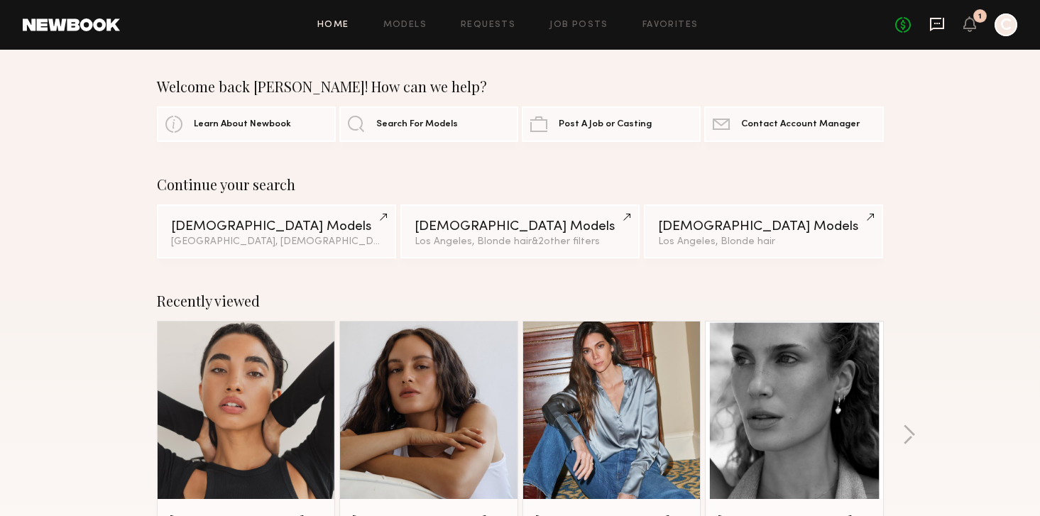
click at [934, 24] on icon at bounding box center [937, 24] width 16 height 16
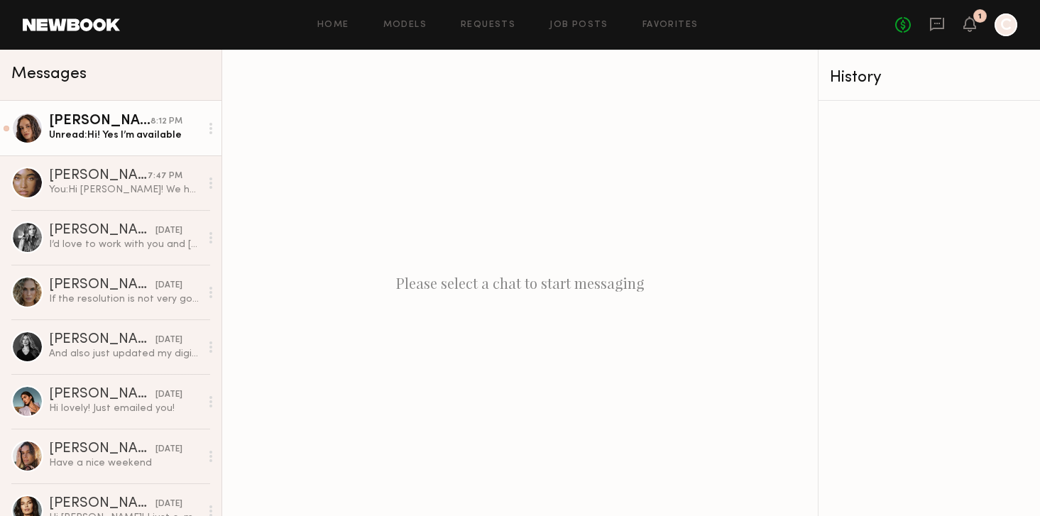
click at [129, 138] on div "Unread: Hi! Yes I’m available" at bounding box center [124, 134] width 151 height 13
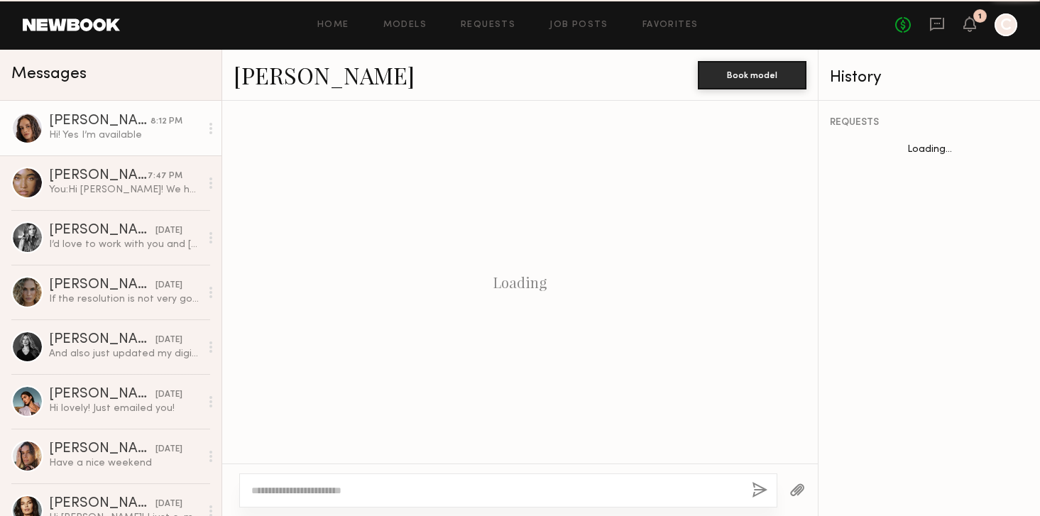
scroll to position [323, 0]
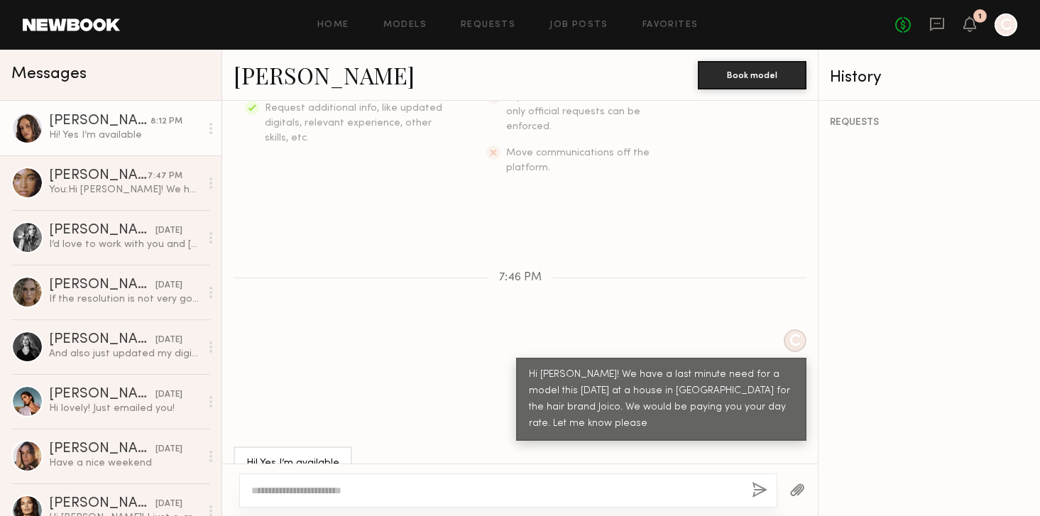
click at [283, 82] on link "[PERSON_NAME]" at bounding box center [324, 75] width 181 height 31
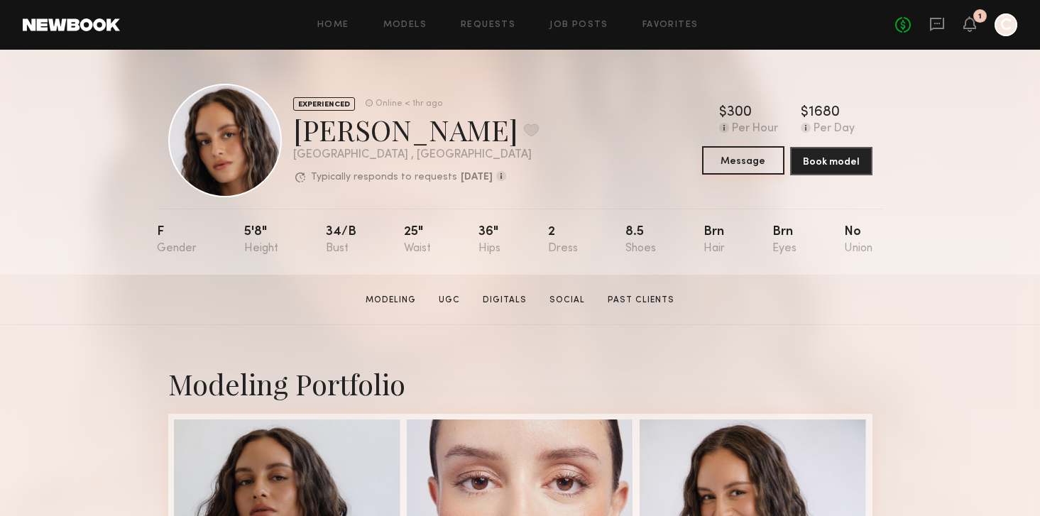
click at [768, 163] on button "Message" at bounding box center [743, 160] width 82 height 28
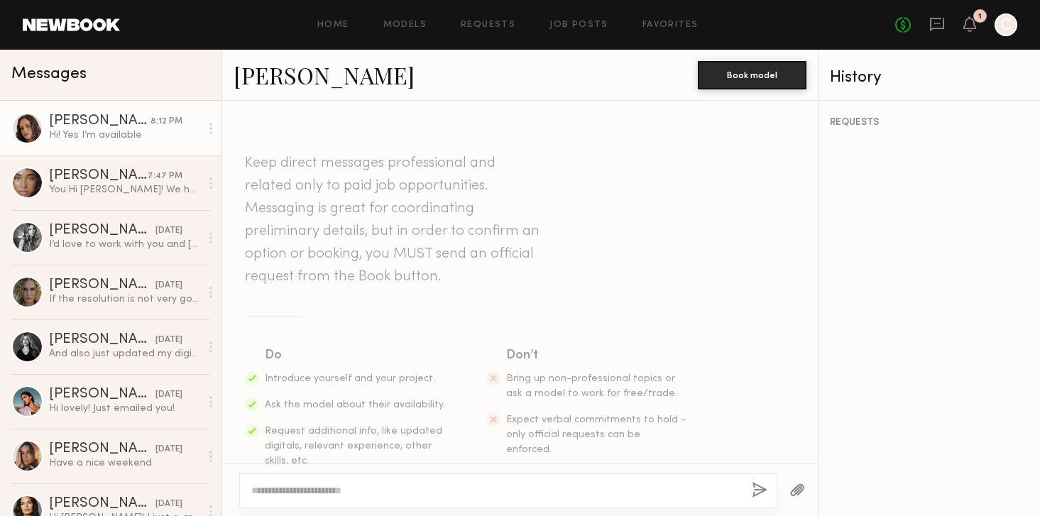
scroll to position [323, 0]
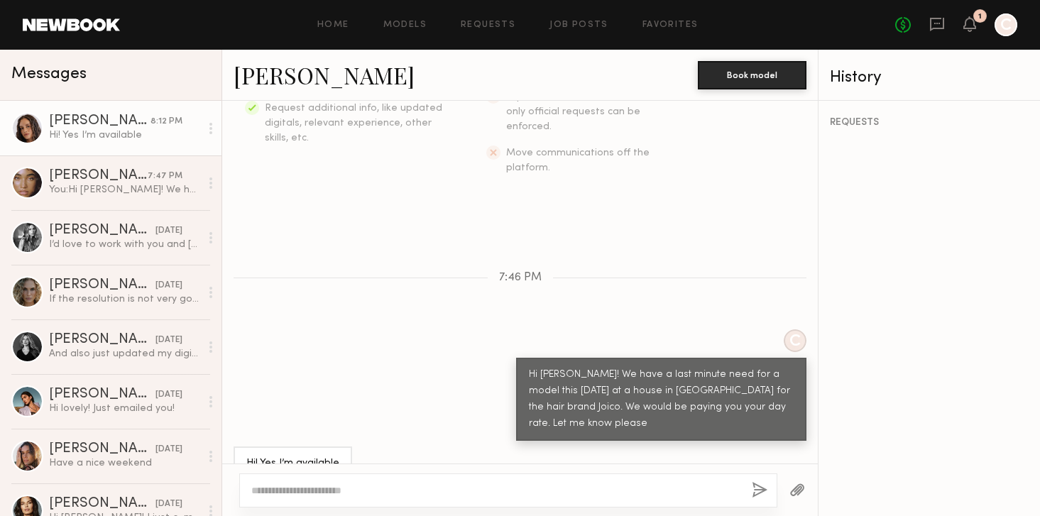
click at [394, 477] on div at bounding box center [508, 490] width 538 height 34
click at [359, 495] on textarea at bounding box center [495, 490] width 489 height 14
type textarea "**********"
click at [762, 488] on button "button" at bounding box center [760, 491] width 16 height 18
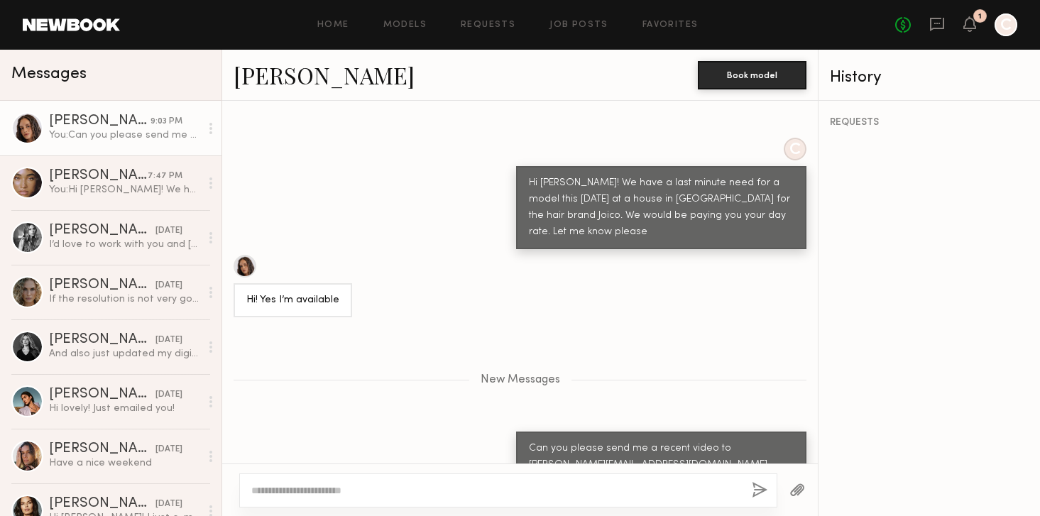
scroll to position [603, 0]
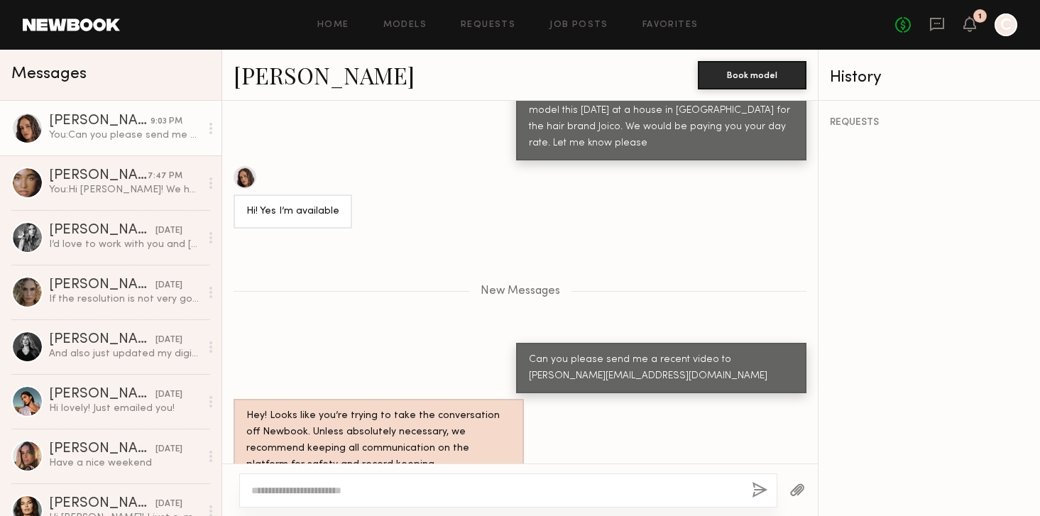
click at [379, 493] on textarea at bounding box center [495, 490] width 489 height 14
type textarea "**********"
click at [758, 487] on button "button" at bounding box center [760, 491] width 16 height 18
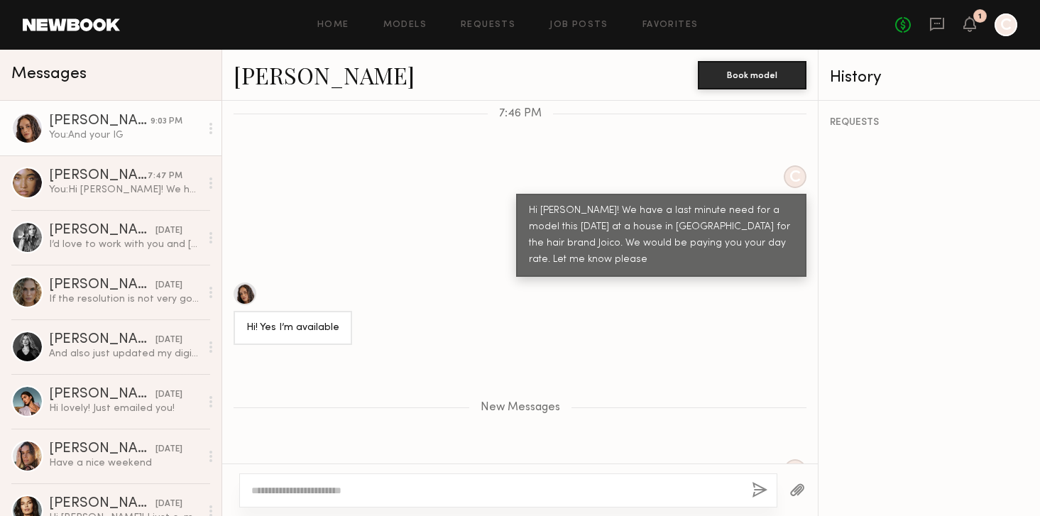
scroll to position [489, 0]
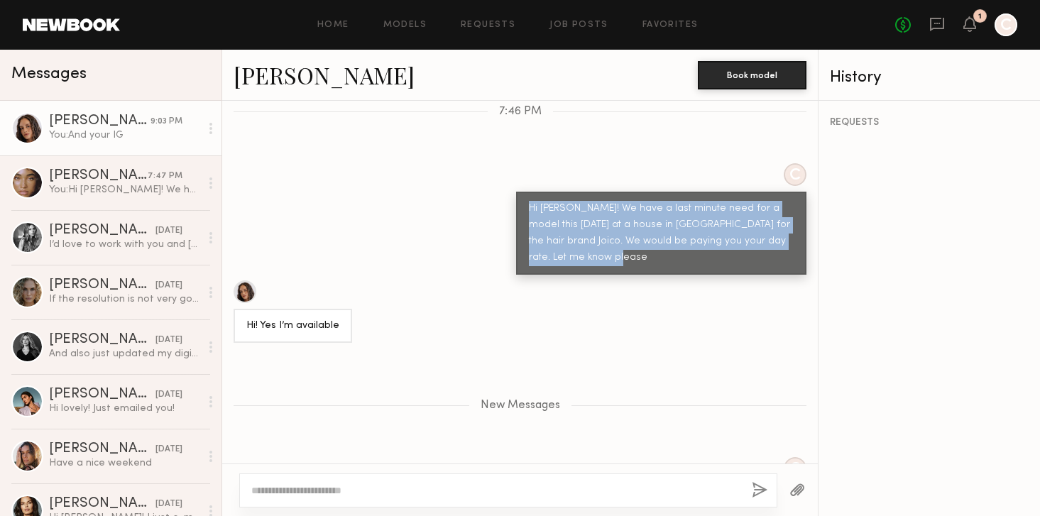
drag, startPoint x: 599, startPoint y: 228, endPoint x: 528, endPoint y: 173, distance: 89.6
click at [529, 201] on div "Hi Jamie! We have a last minute need for a model this coming Monday at a house …" at bounding box center [661, 233] width 265 height 65
copy div "Hi Jamie! We have a last minute need for a model this coming Monday at a house …"
click at [402, 22] on link "Models" at bounding box center [404, 25] width 43 height 9
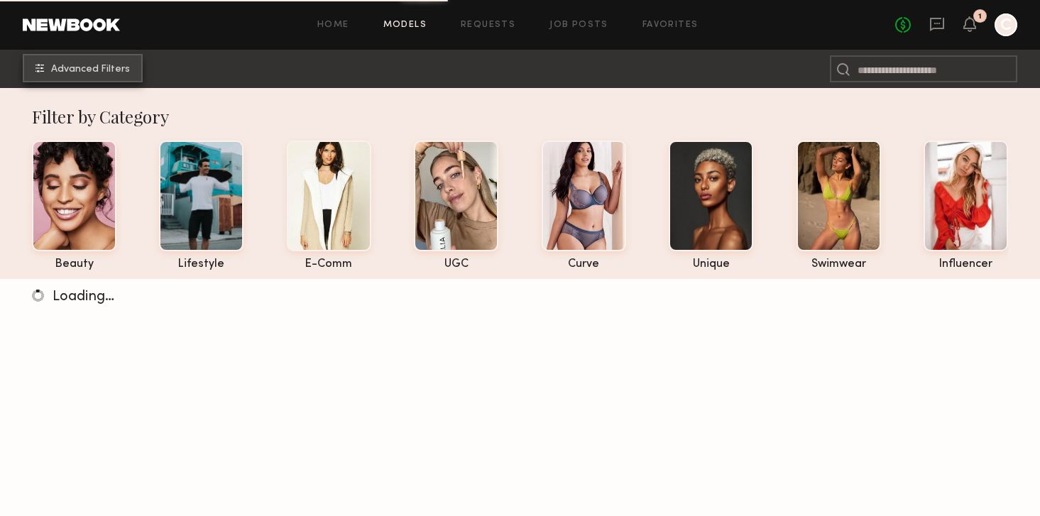
click at [119, 77] on button "Advanced Filters" at bounding box center [83, 68] width 120 height 28
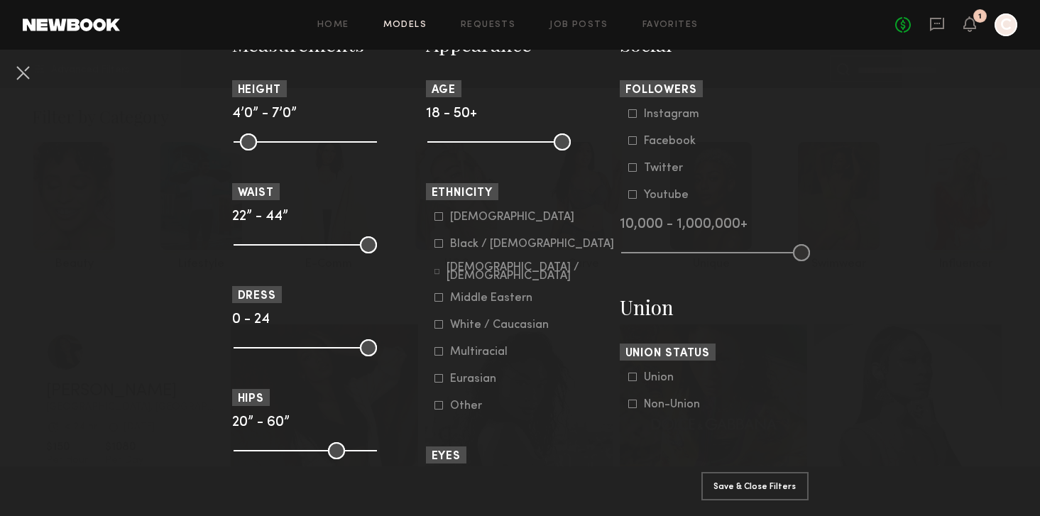
scroll to position [657, 0]
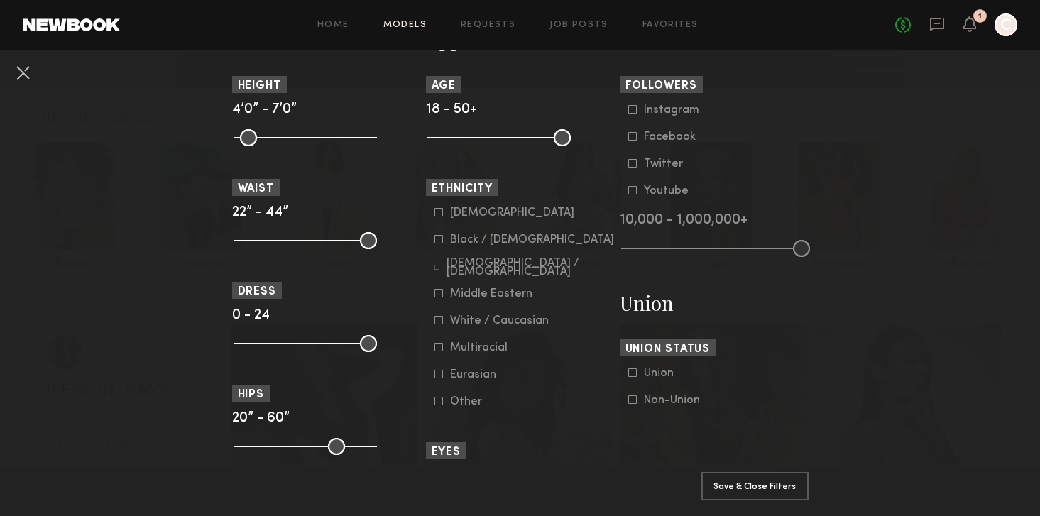
click at [476, 273] on div "Hispanic / Latino" at bounding box center [530, 267] width 168 height 17
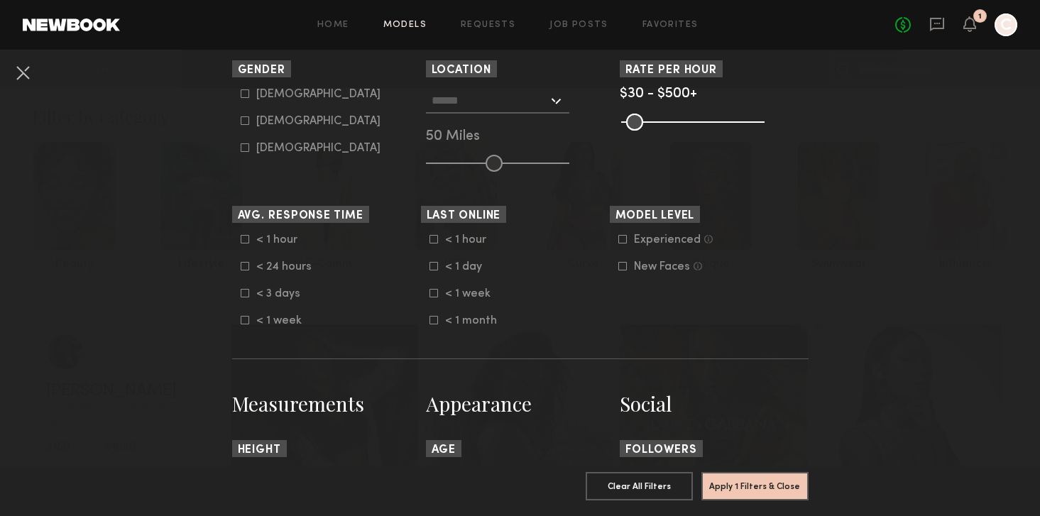
scroll to position [253, 0]
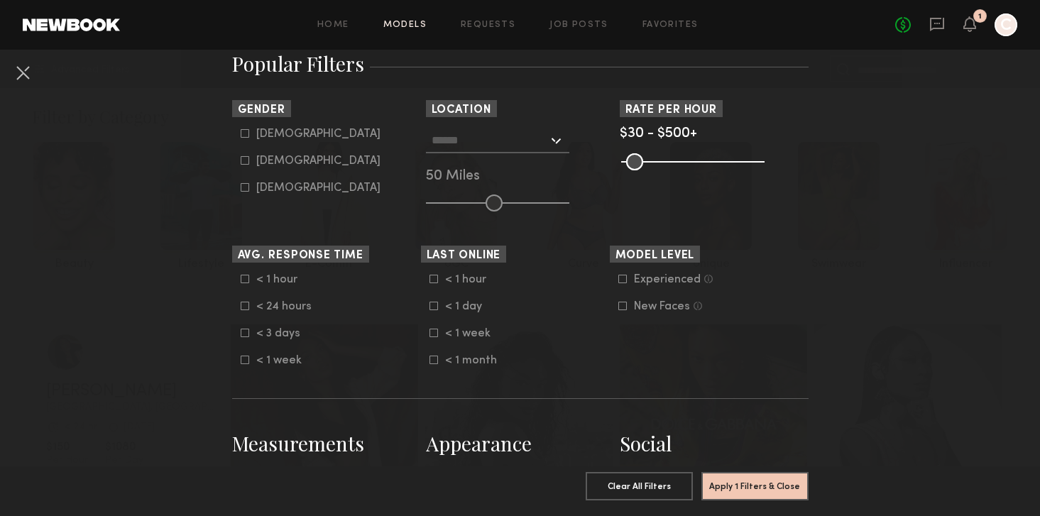
click at [483, 138] on input "text" at bounding box center [490, 140] width 116 height 24
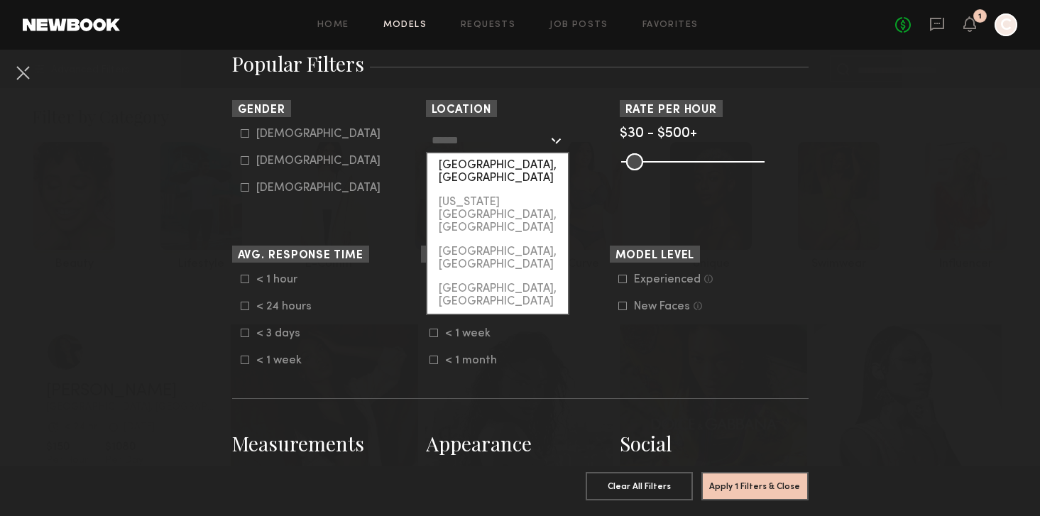
click at [478, 169] on div "Los Angeles, CA" at bounding box center [497, 171] width 141 height 37
type input "**********"
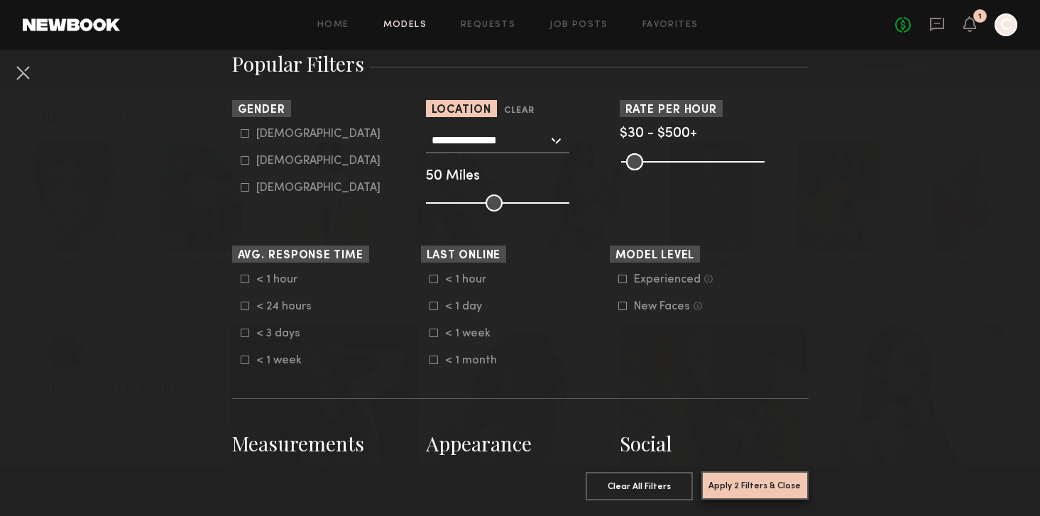
click at [764, 492] on button "Apply 2 Filters & Close" at bounding box center [754, 485] width 107 height 28
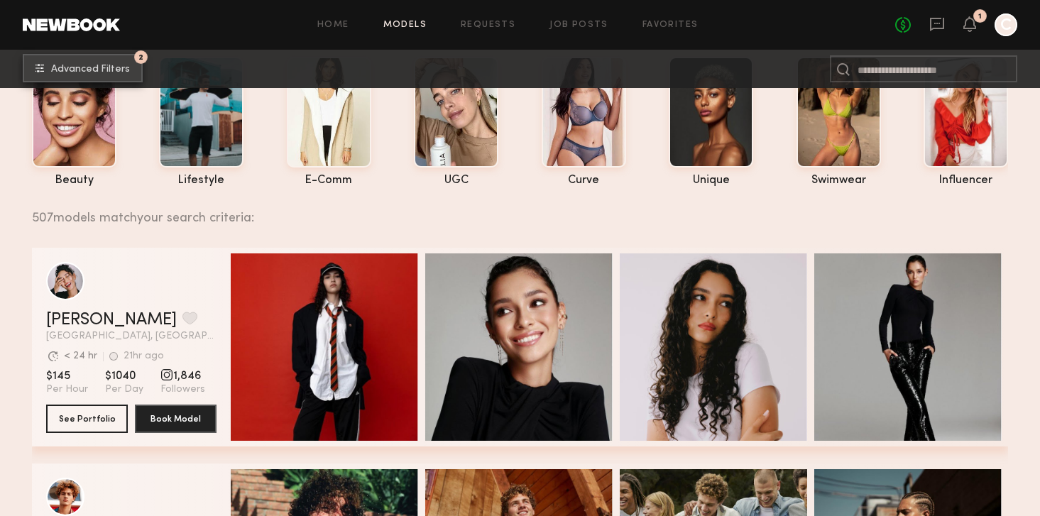
scroll to position [82, 0]
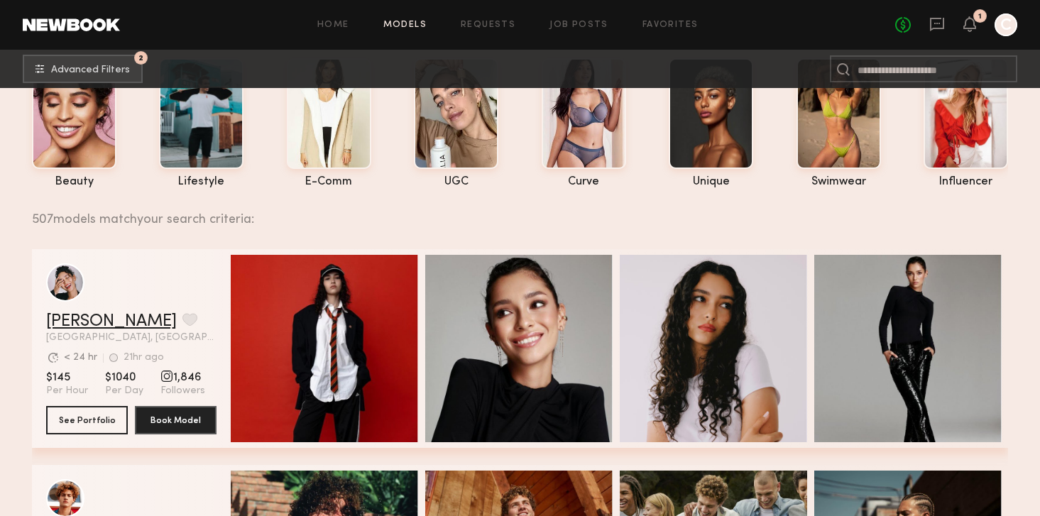
click at [87, 319] on link "Anisa N." at bounding box center [111, 321] width 131 height 17
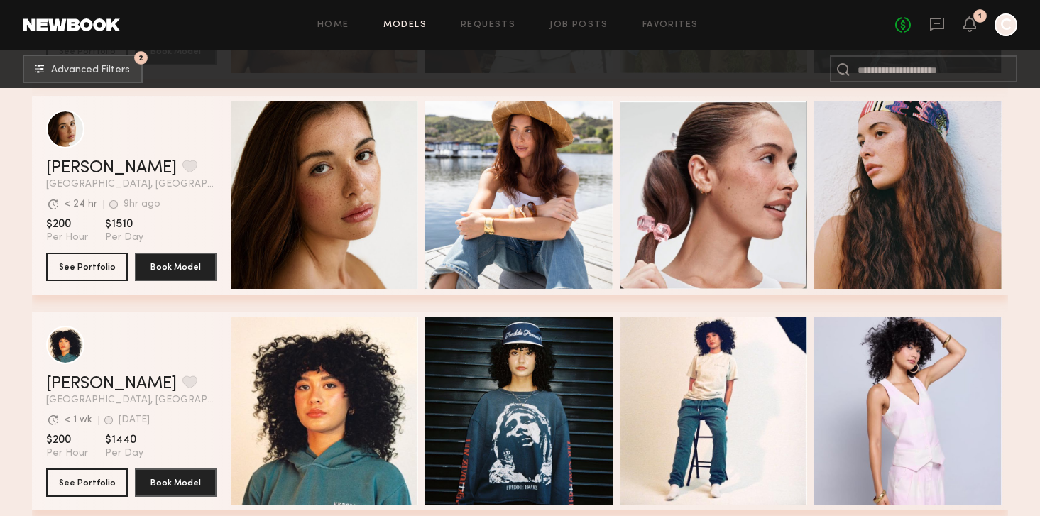
scroll to position [666, 0]
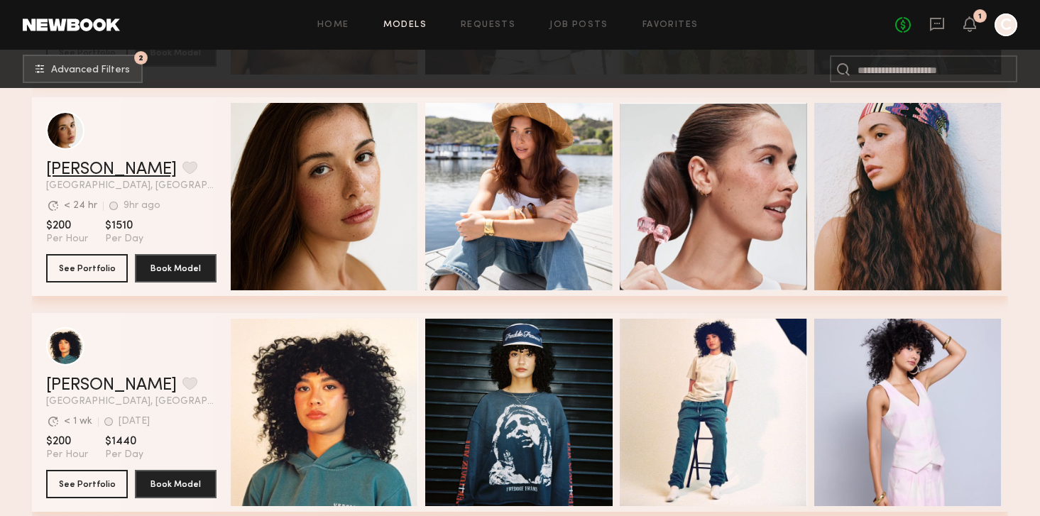
click at [104, 165] on link "Jasmine G." at bounding box center [111, 169] width 131 height 17
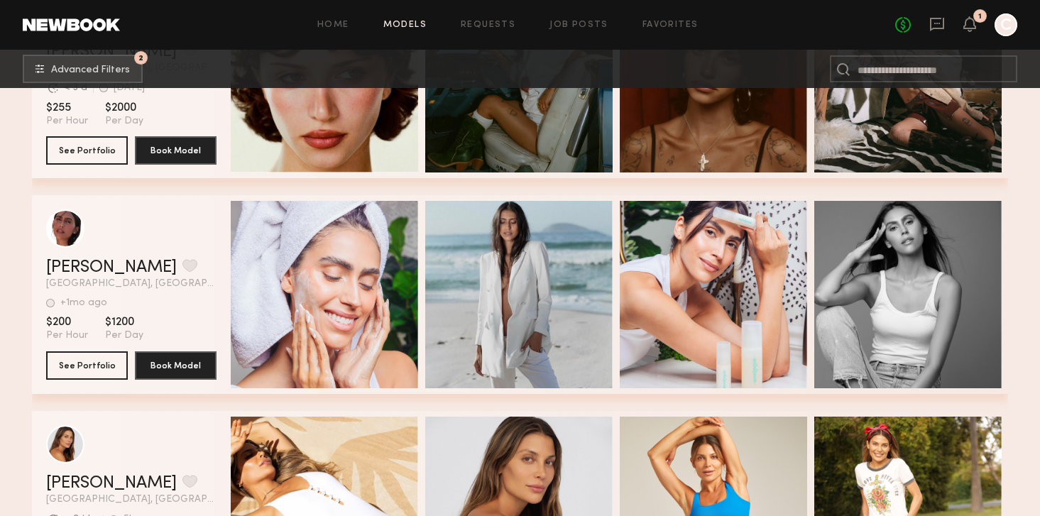
scroll to position [1233, 0]
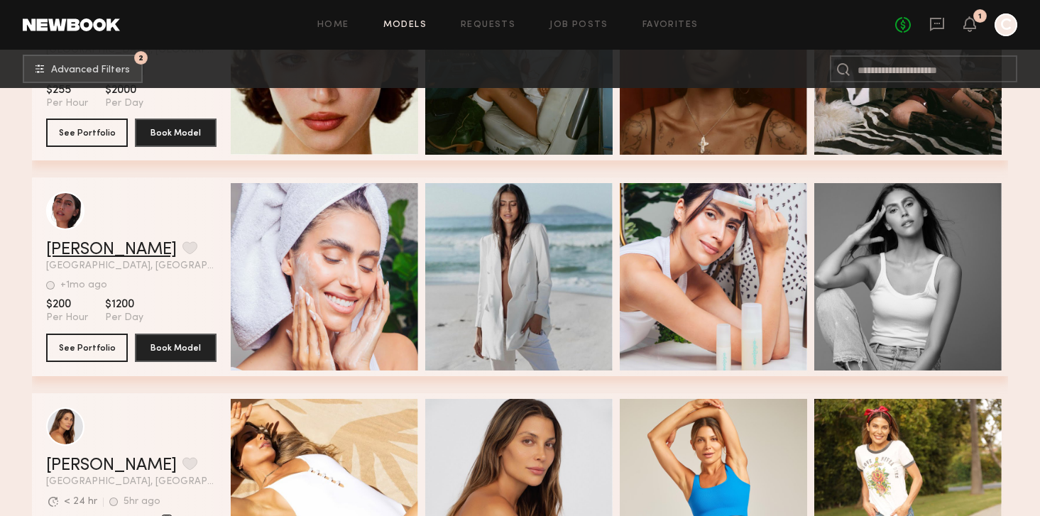
click at [99, 253] on link "Tamiris W." at bounding box center [111, 249] width 131 height 17
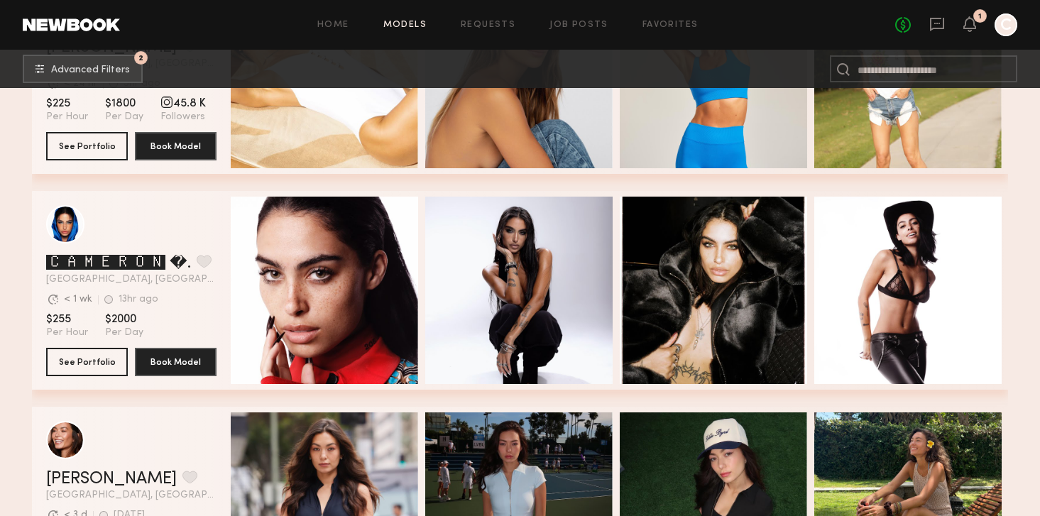
scroll to position [1652, 0]
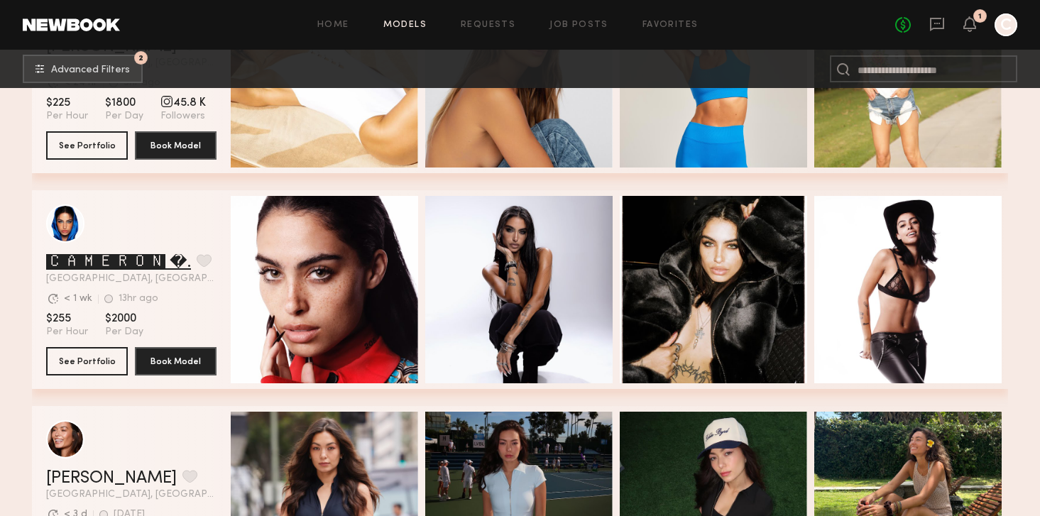
click at [109, 256] on link "🅲🅰🅼🅴🆁🅾🅽 �." at bounding box center [118, 262] width 145 height 17
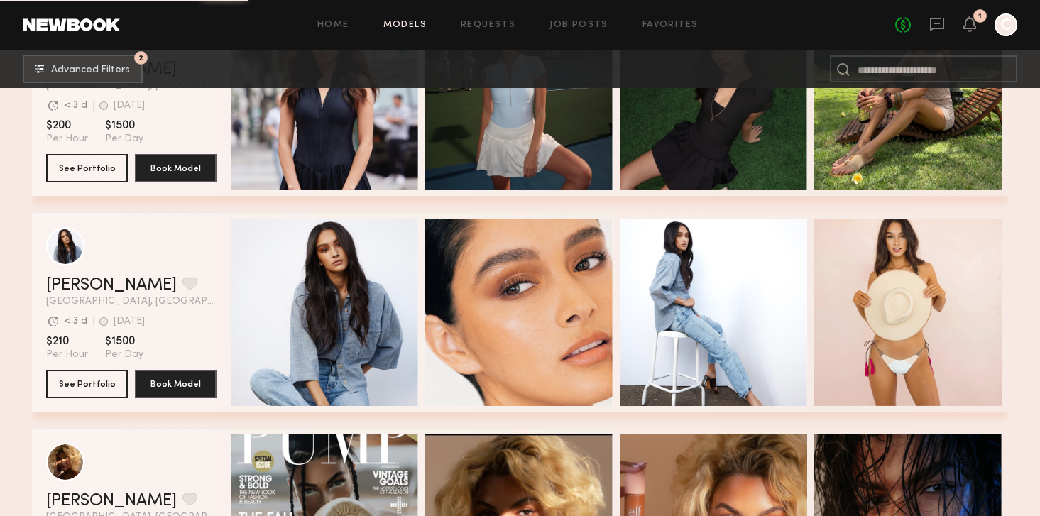
scroll to position [2066, 0]
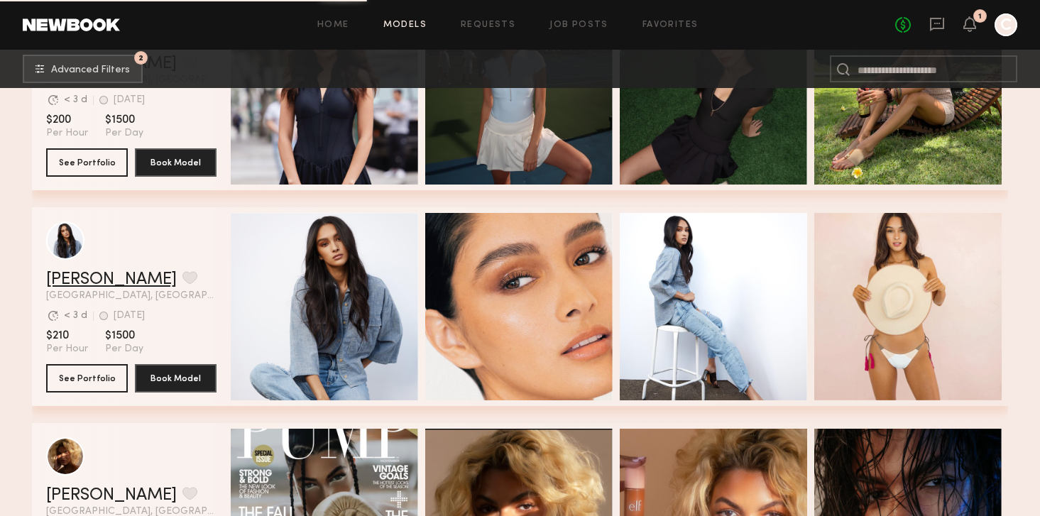
click at [87, 281] on link "Brianna G." at bounding box center [111, 279] width 131 height 17
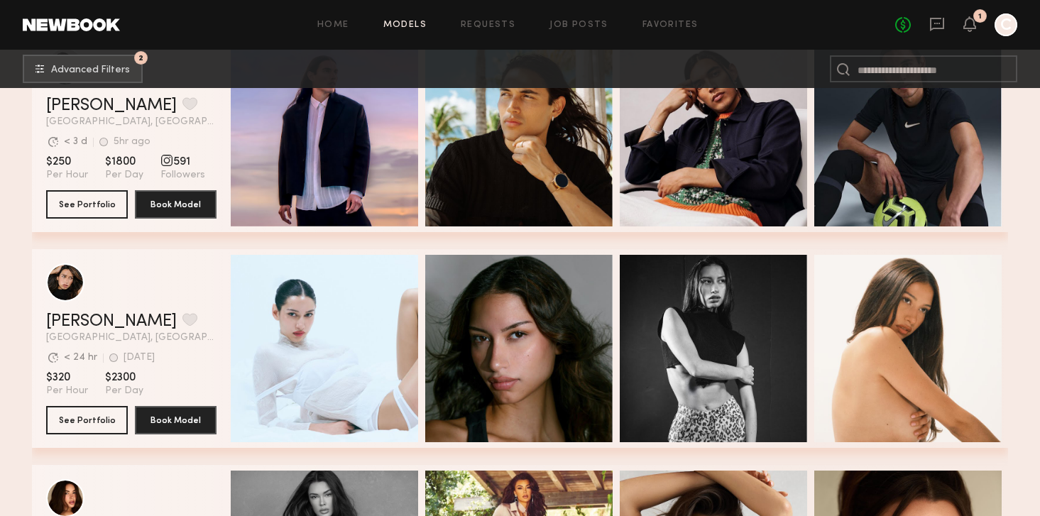
scroll to position [2953, 0]
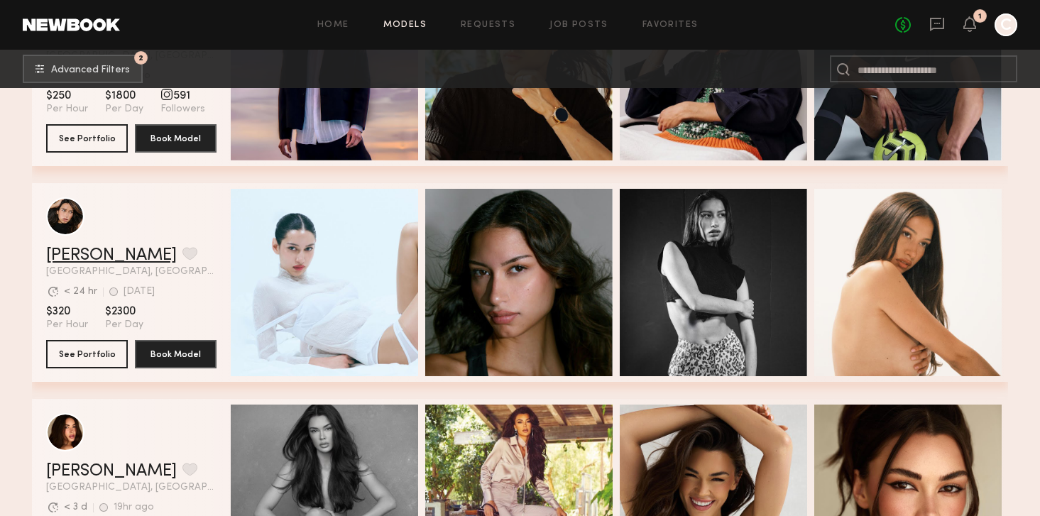
click at [77, 256] on link "Xylah S." at bounding box center [111, 255] width 131 height 17
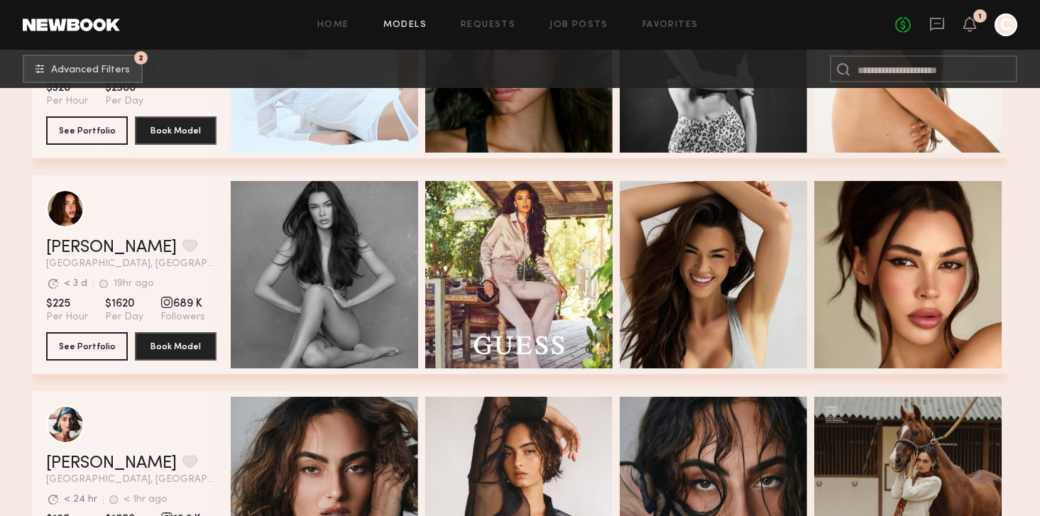
scroll to position [3183, 0]
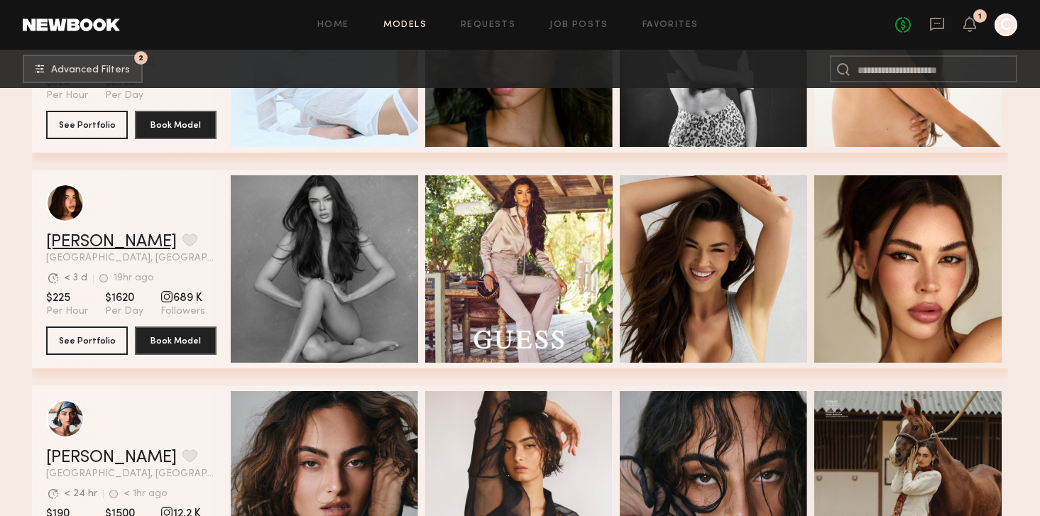
click at [64, 247] on link "Jessica N." at bounding box center [111, 242] width 131 height 17
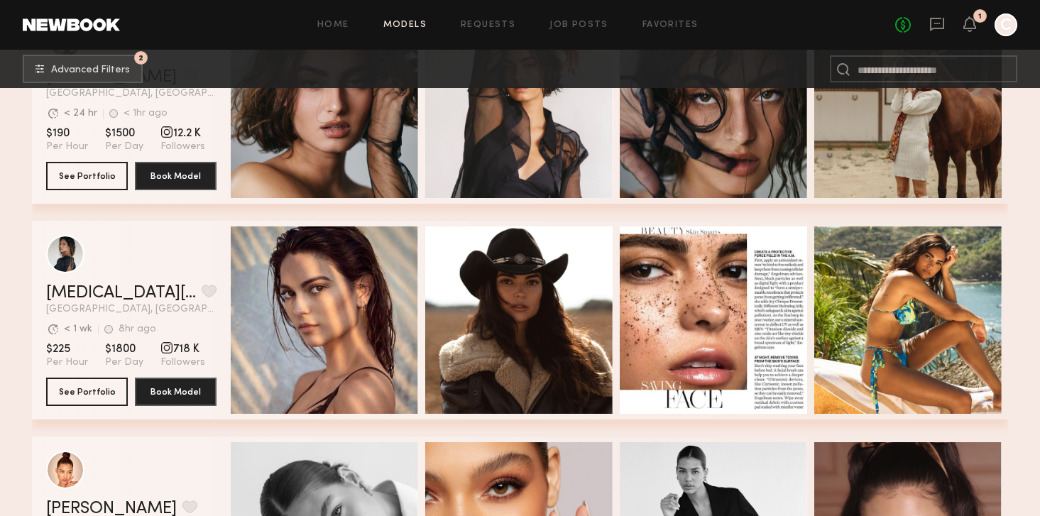
scroll to position [3550, 0]
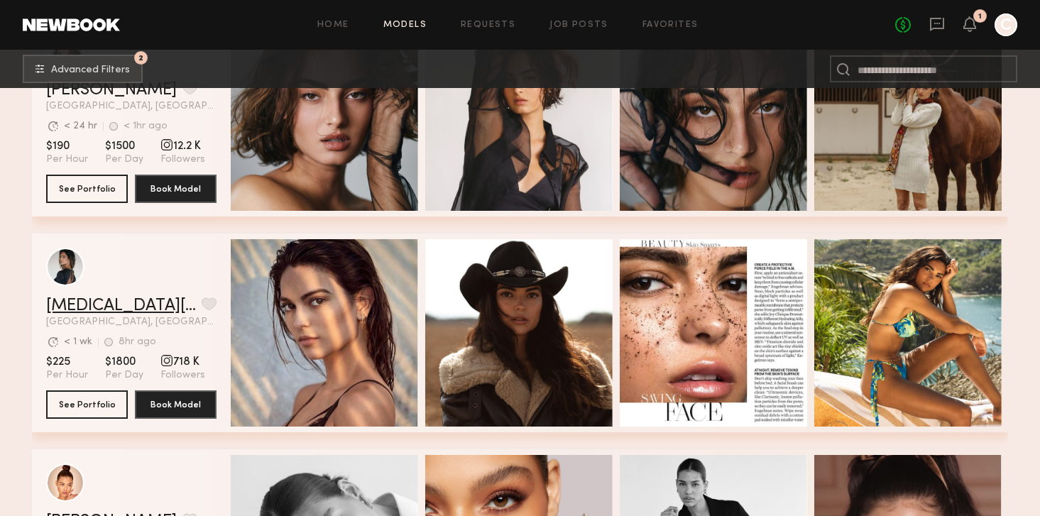
click at [60, 298] on link "Kyra S." at bounding box center [121, 305] width 150 height 17
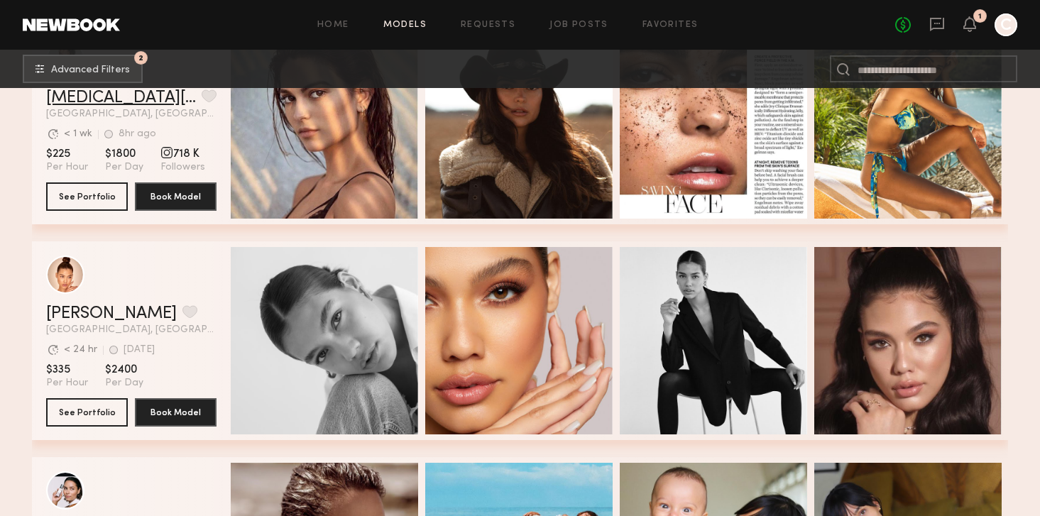
scroll to position [3760, 0]
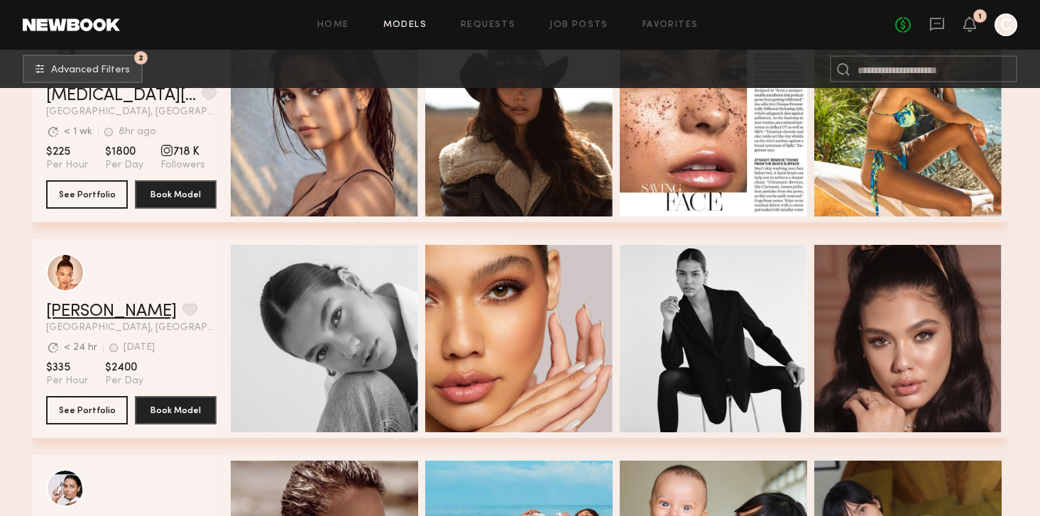
click at [94, 313] on link "Layla P." at bounding box center [111, 311] width 131 height 17
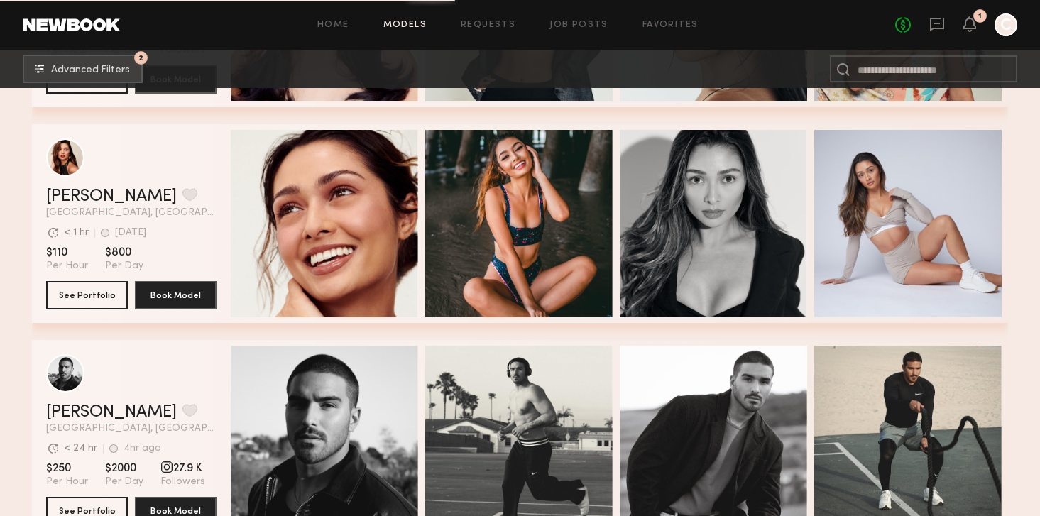
scroll to position [4742, 0]
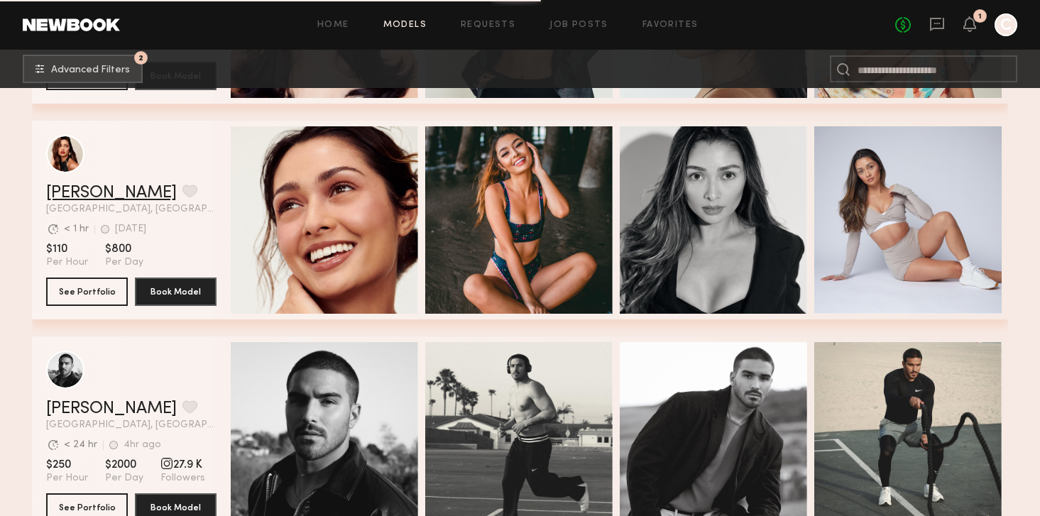
click at [102, 198] on link "[PERSON_NAME]" at bounding box center [111, 193] width 131 height 17
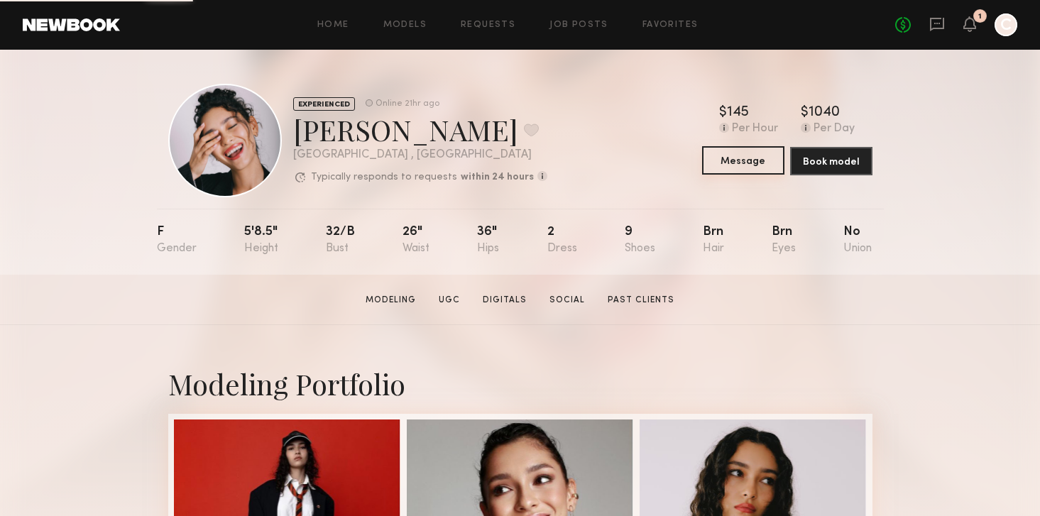
click at [762, 164] on button "Message" at bounding box center [743, 160] width 82 height 28
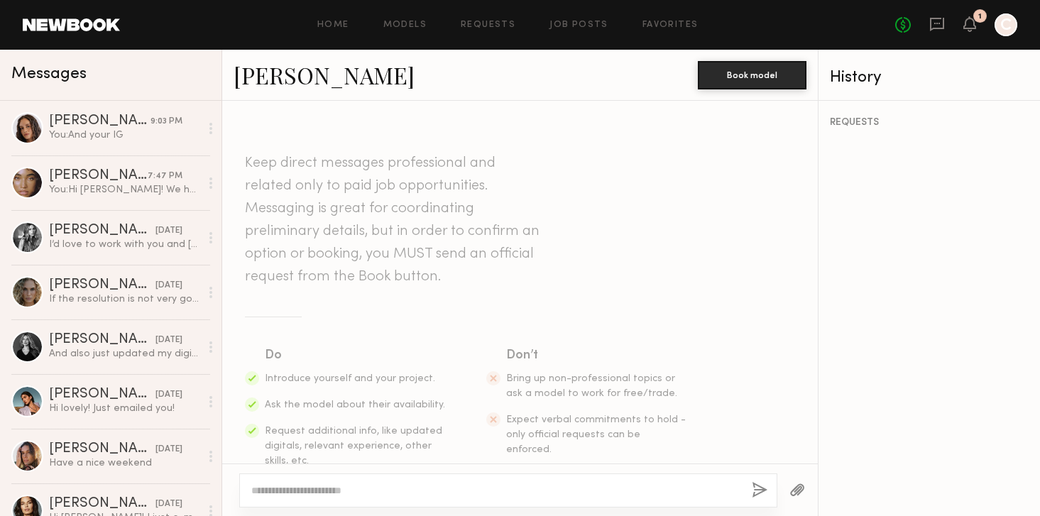
click at [307, 488] on textarea at bounding box center [495, 490] width 489 height 14
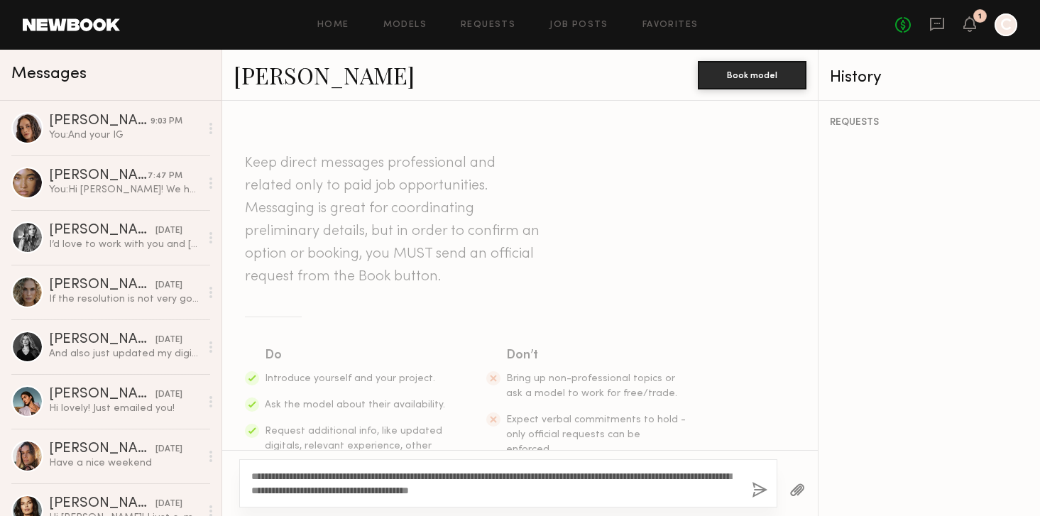
drag, startPoint x: 291, startPoint y: 476, endPoint x: 263, endPoint y: 477, distance: 27.7
click at [263, 477] on textarea "**********" at bounding box center [495, 483] width 489 height 28
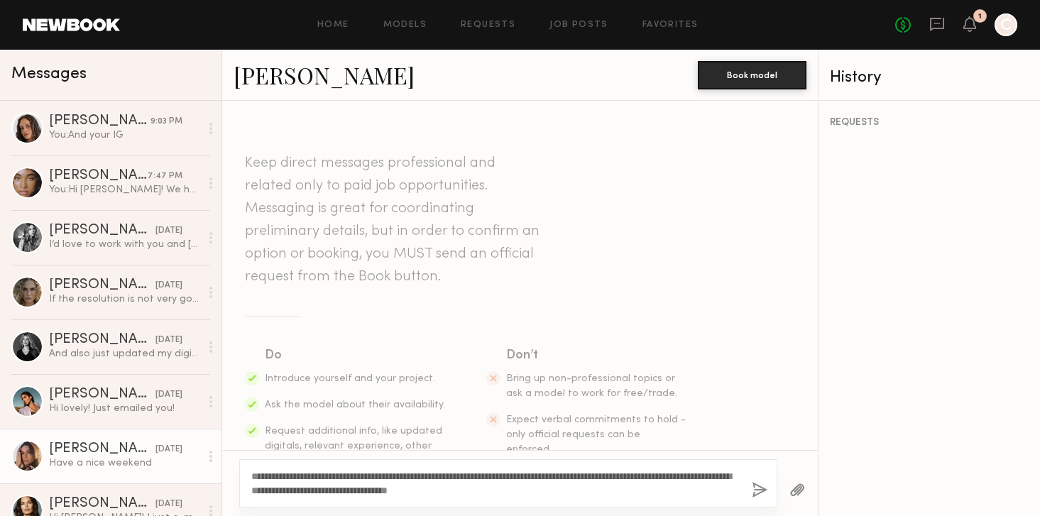
drag, startPoint x: 578, startPoint y: 488, endPoint x: 141, endPoint y: 438, distance: 439.3
click at [141, 438] on div "Messages Jamie V. 9:03 PM You: And your IG Gabriella F. 7:47 PM You: Hi Gabrile…" at bounding box center [520, 283] width 1040 height 466
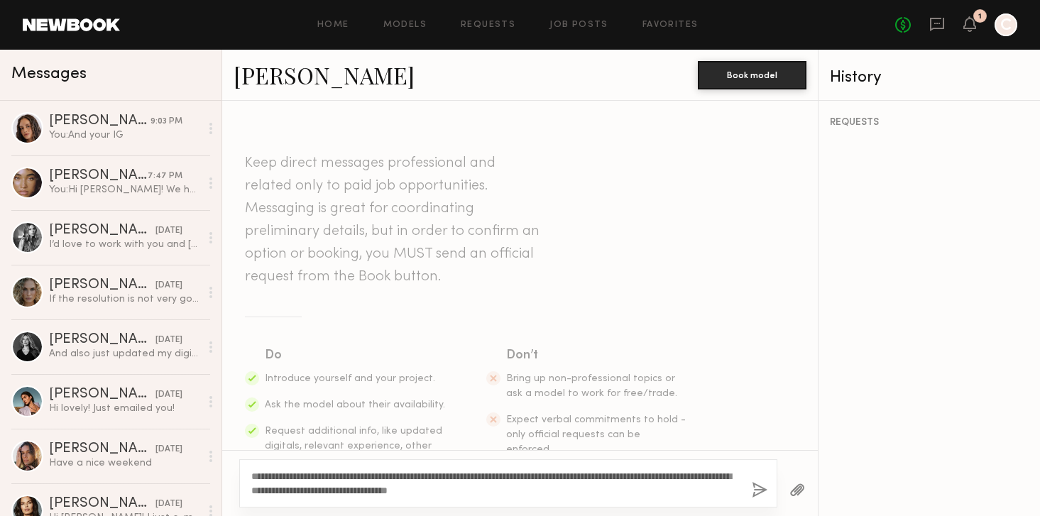
click at [599, 485] on textarea "**********" at bounding box center [495, 483] width 489 height 28
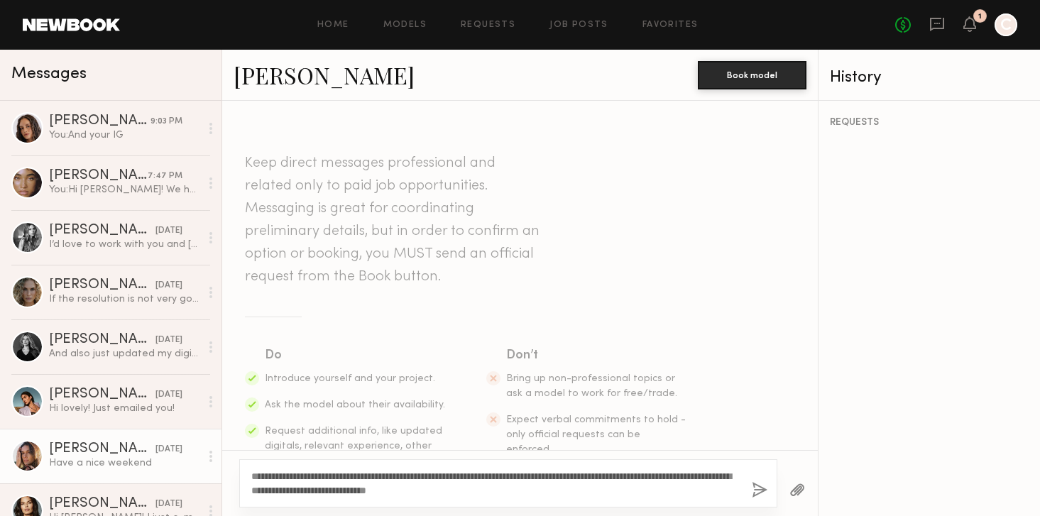
drag, startPoint x: 576, startPoint y: 492, endPoint x: 192, endPoint y: 470, distance: 384.6
click at [192, 470] on div "Messages Jamie V. 9:03 PM You: And your IG Gabriella F. 7:47 PM You: Hi Gabrile…" at bounding box center [520, 283] width 1040 height 466
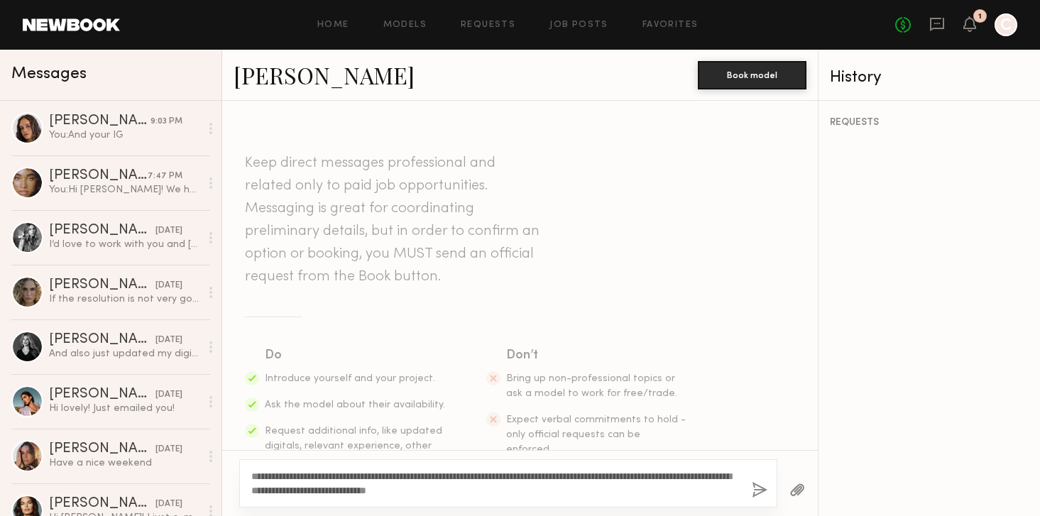
type textarea "**********"
click at [754, 490] on button "button" at bounding box center [760, 491] width 16 height 18
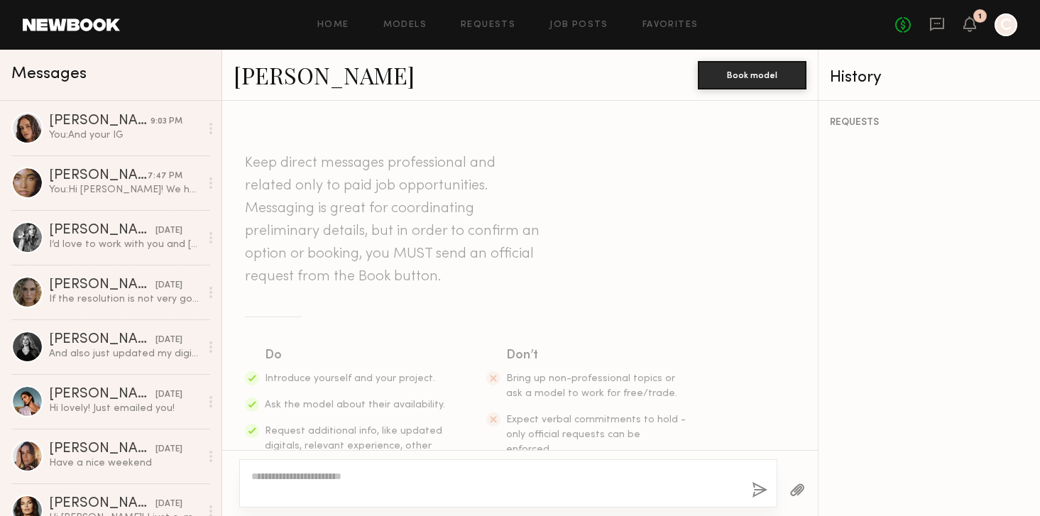
scroll to position [267, 0]
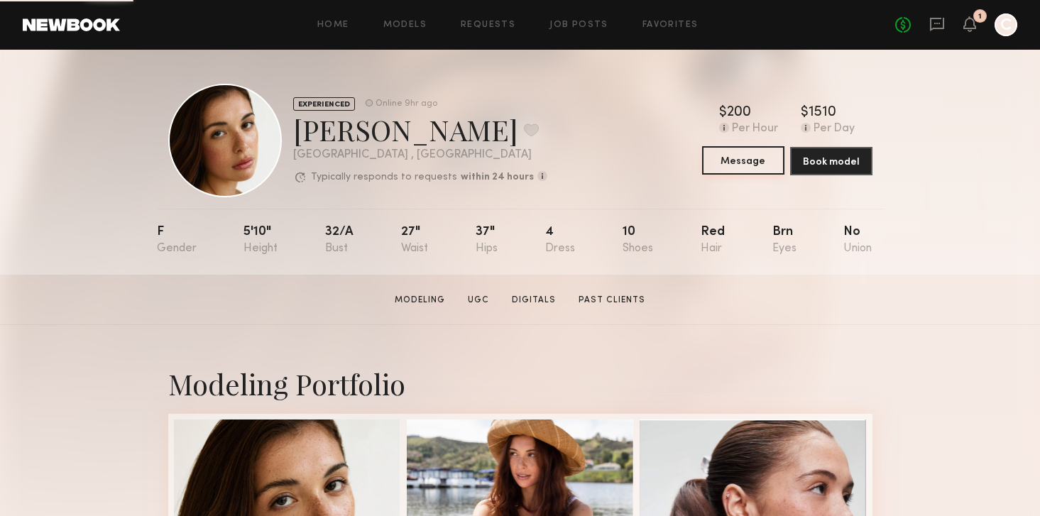
click at [734, 151] on button "Message" at bounding box center [743, 160] width 82 height 28
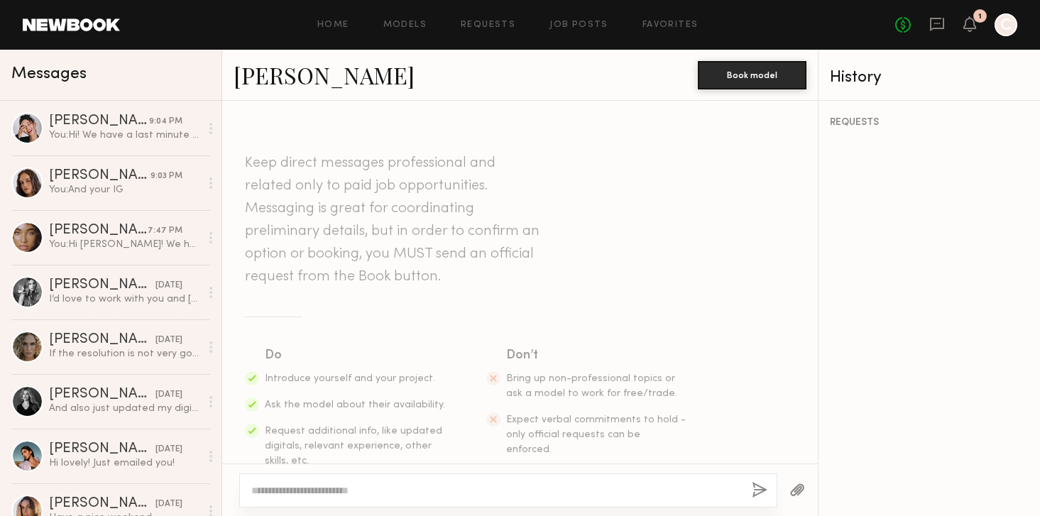
click at [437, 496] on textarea at bounding box center [495, 490] width 489 height 14
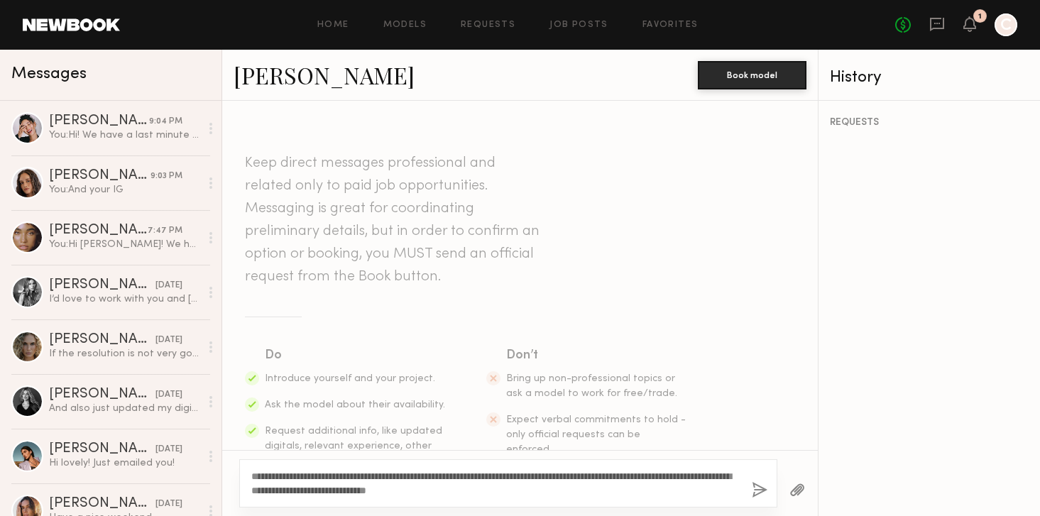
type textarea "**********"
click at [758, 488] on button "button" at bounding box center [760, 491] width 16 height 18
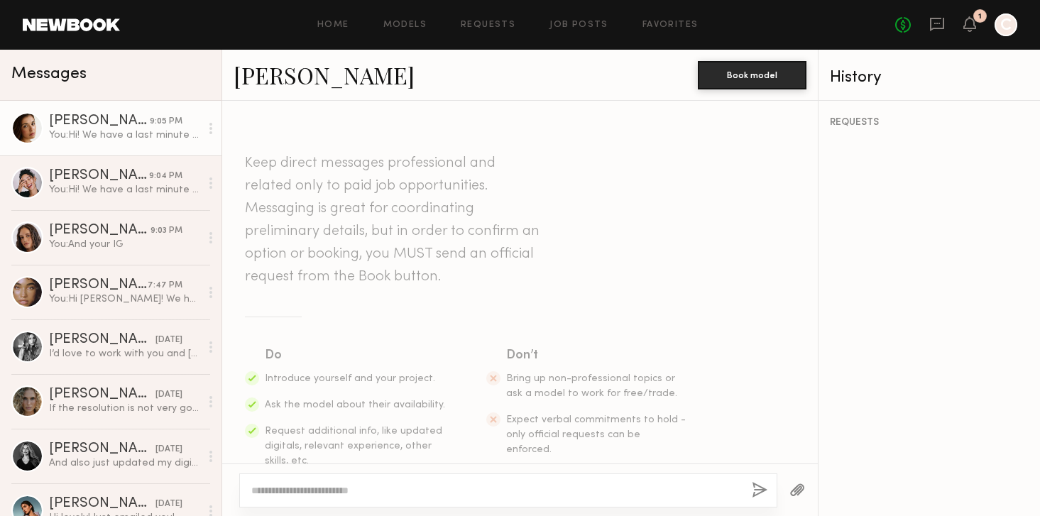
scroll to position [267, 0]
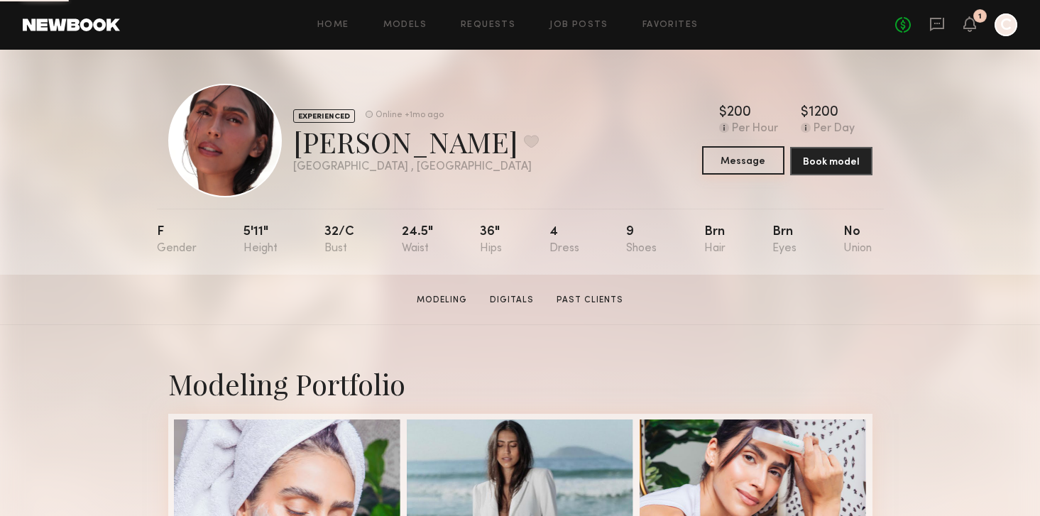
click at [753, 164] on button "Message" at bounding box center [743, 160] width 82 height 28
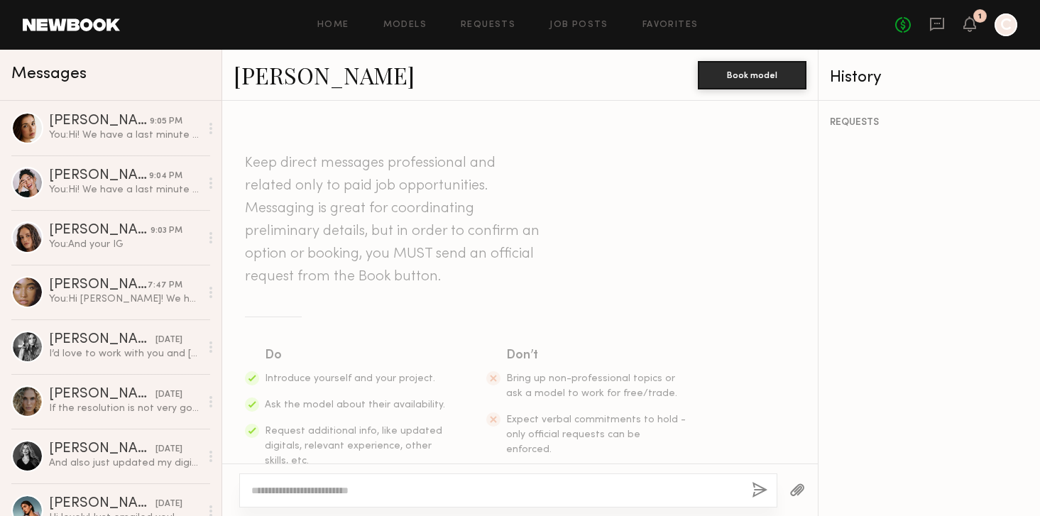
click at [517, 498] on div at bounding box center [508, 490] width 538 height 34
click at [500, 488] on textarea at bounding box center [495, 490] width 489 height 14
paste textarea "**********"
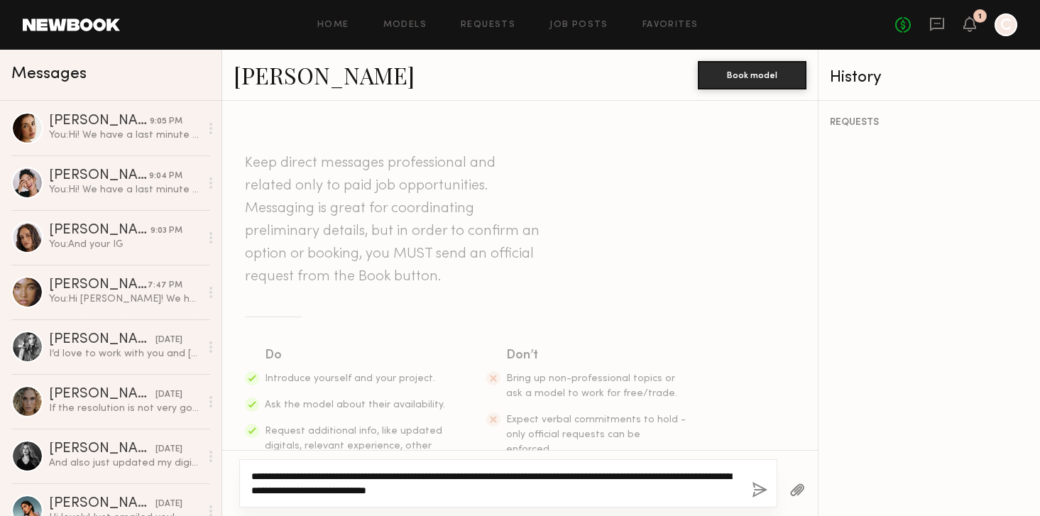
type textarea "**********"
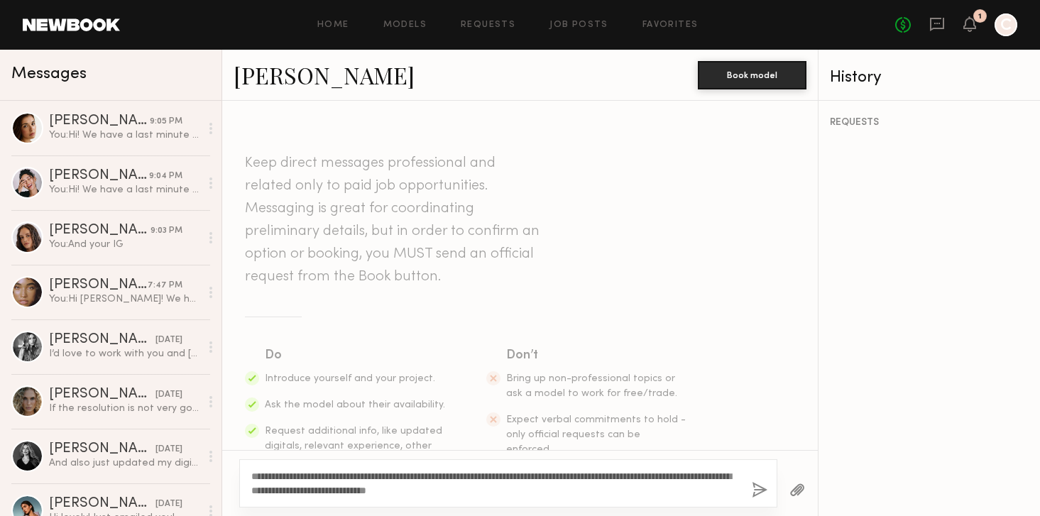
click at [759, 491] on button "button" at bounding box center [760, 491] width 16 height 18
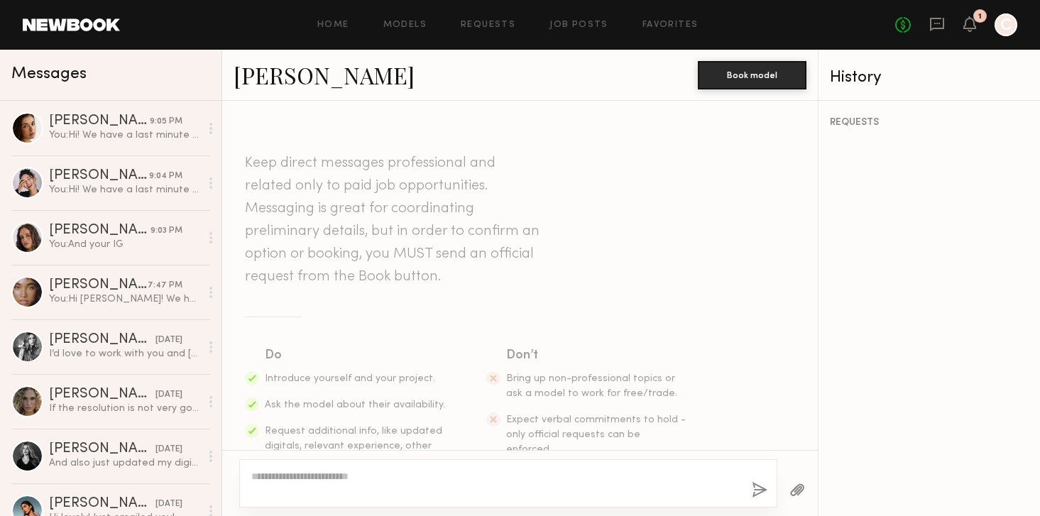
scroll to position [267, 0]
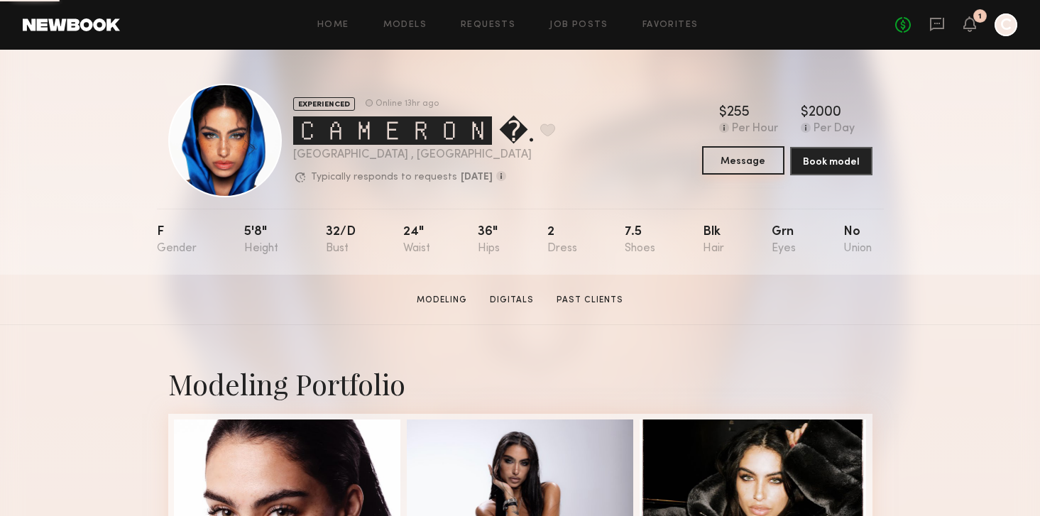
click at [760, 172] on button "Message" at bounding box center [743, 160] width 82 height 28
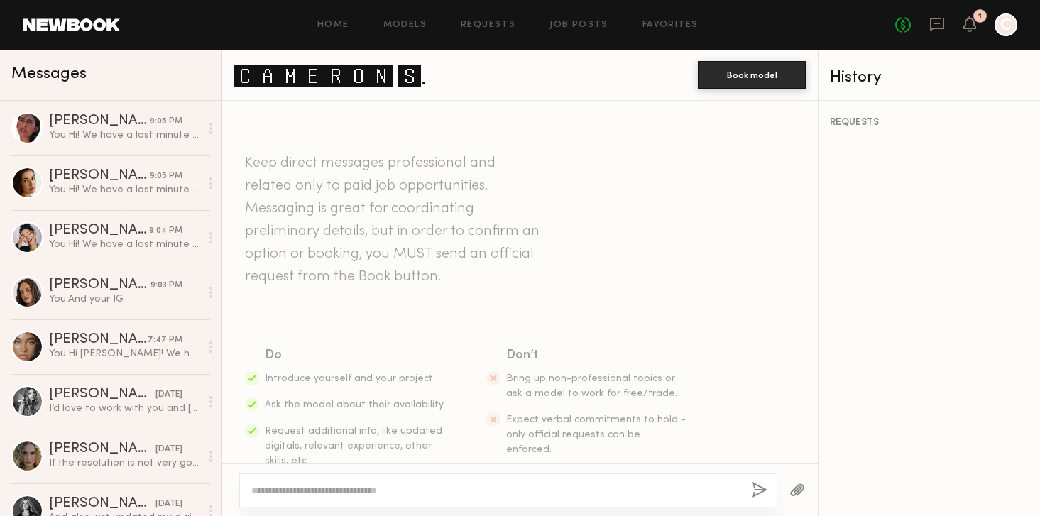
click at [414, 480] on div at bounding box center [508, 490] width 538 height 34
click at [410, 493] on textarea at bounding box center [495, 490] width 489 height 14
paste textarea "**********"
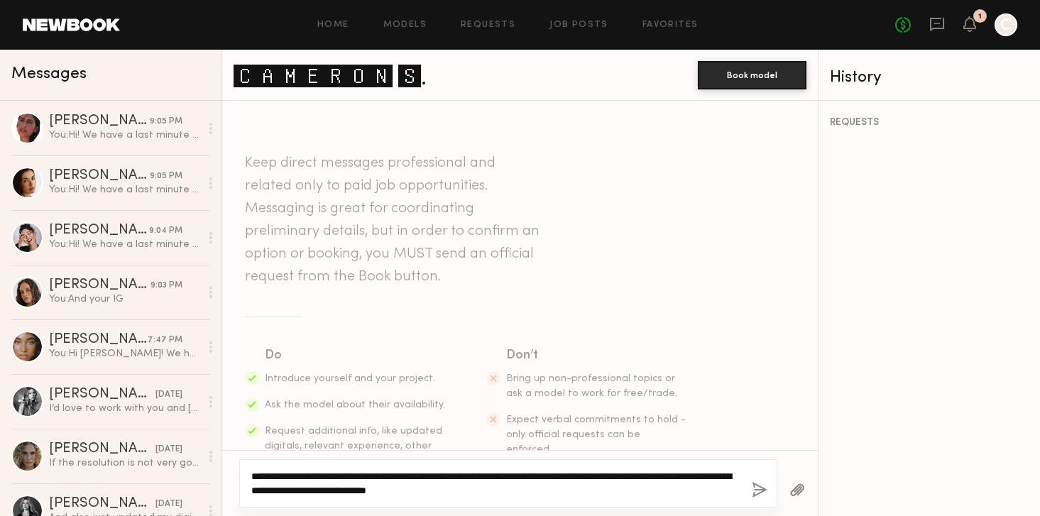
type textarea "**********"
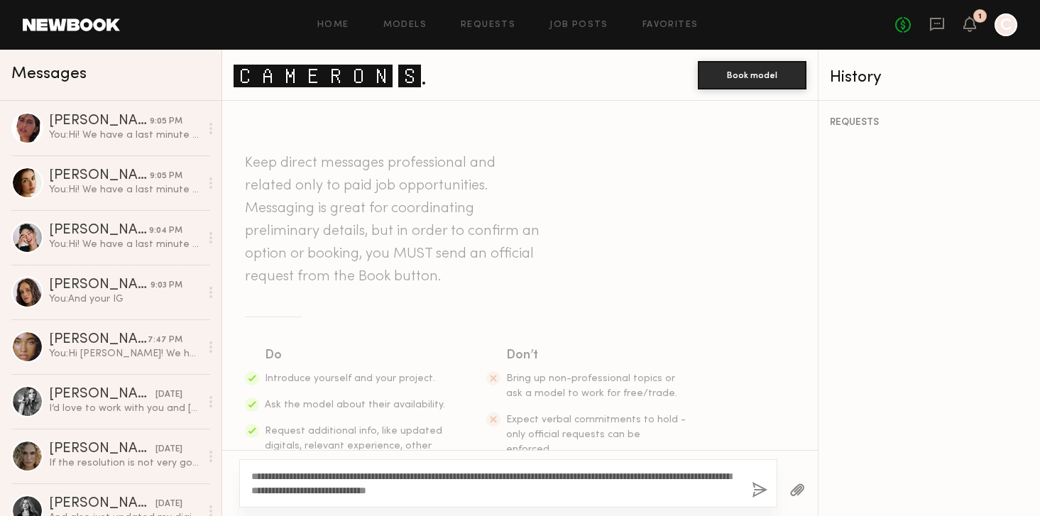
click at [753, 490] on button "button" at bounding box center [760, 491] width 16 height 18
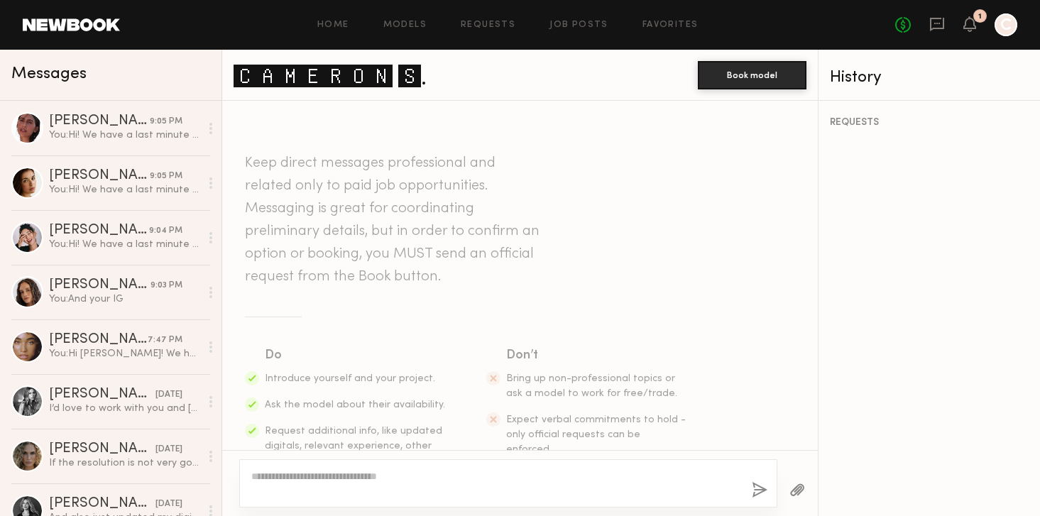
scroll to position [267, 0]
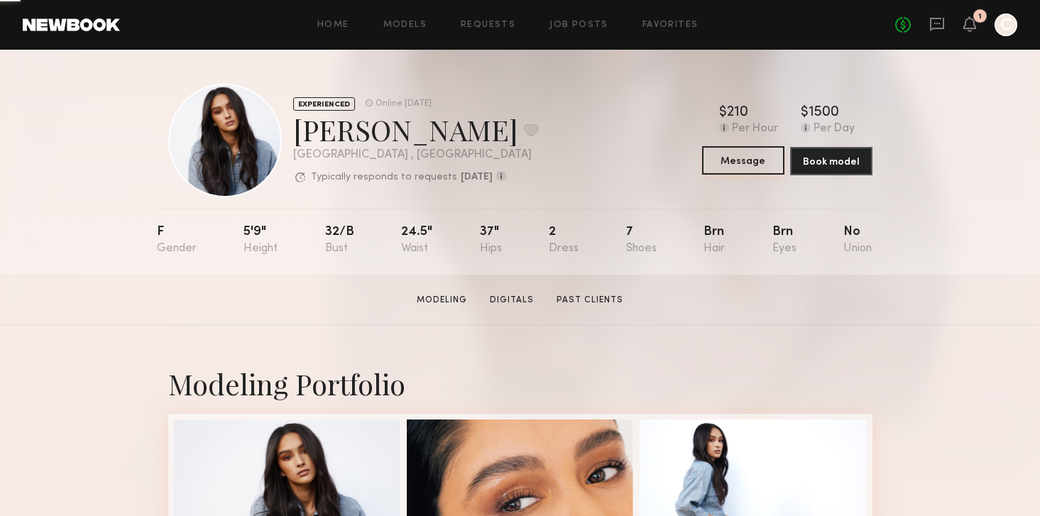
click at [753, 158] on button "Message" at bounding box center [743, 160] width 82 height 28
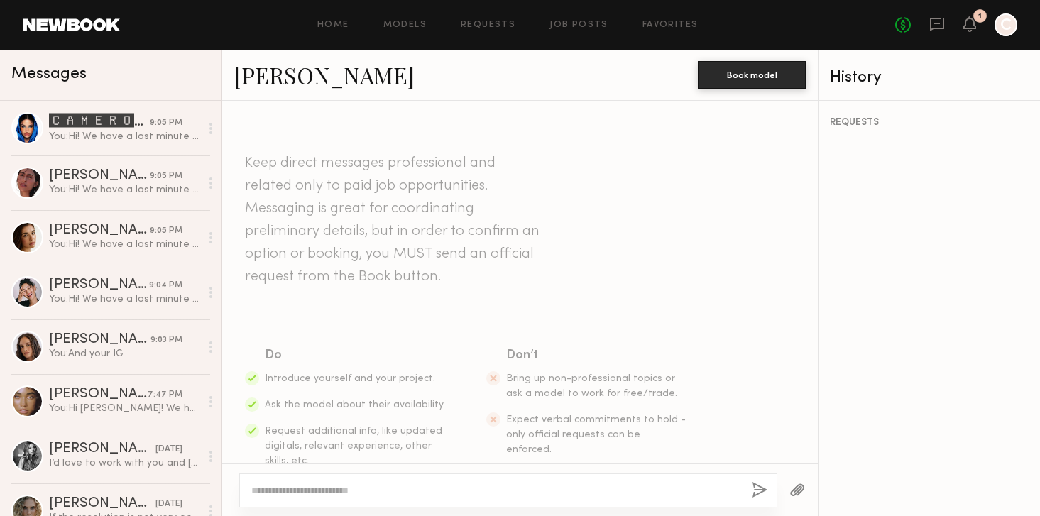
click at [434, 492] on textarea at bounding box center [495, 490] width 489 height 14
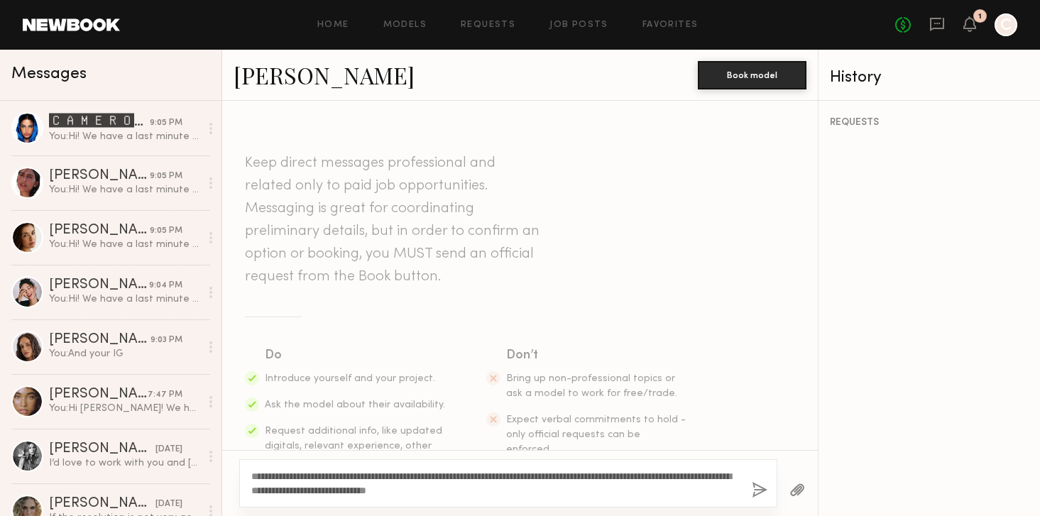
type textarea "**********"
click at [763, 498] on button "button" at bounding box center [760, 491] width 16 height 18
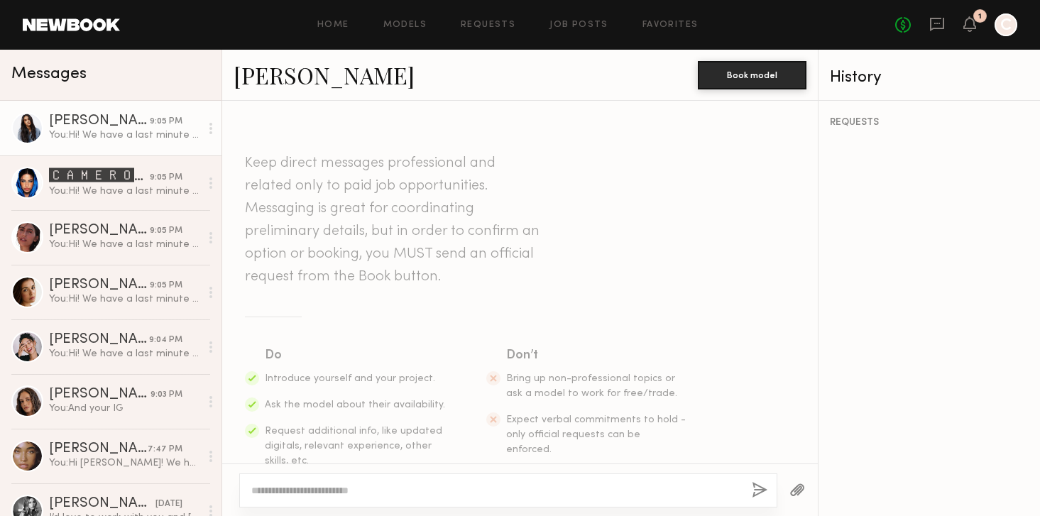
scroll to position [267, 0]
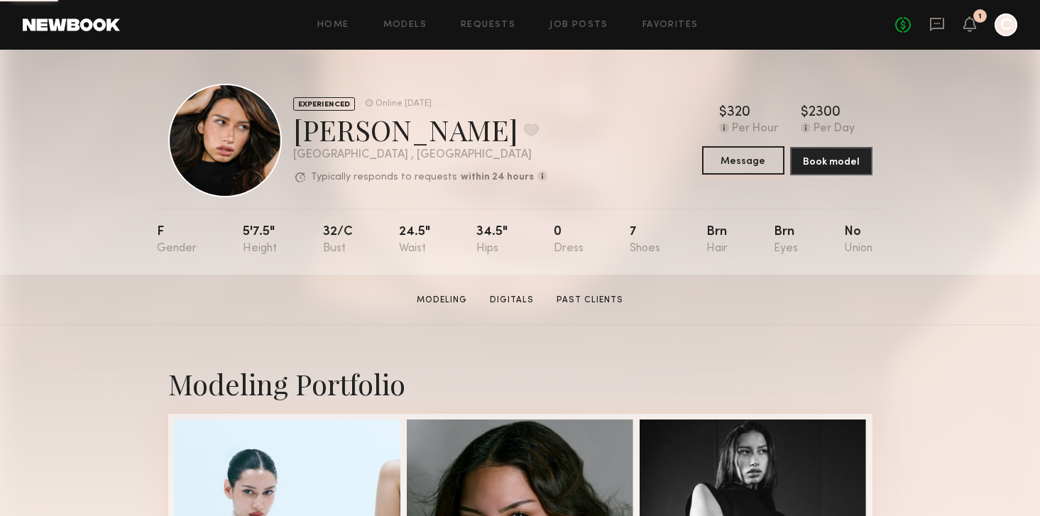
click at [743, 171] on button "Message" at bounding box center [743, 160] width 82 height 28
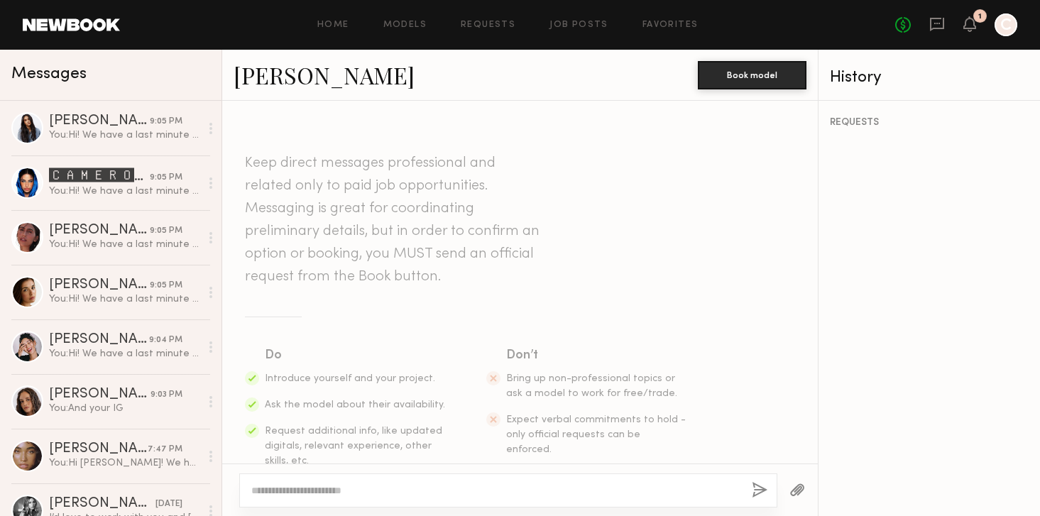
click at [510, 490] on textarea at bounding box center [495, 490] width 489 height 14
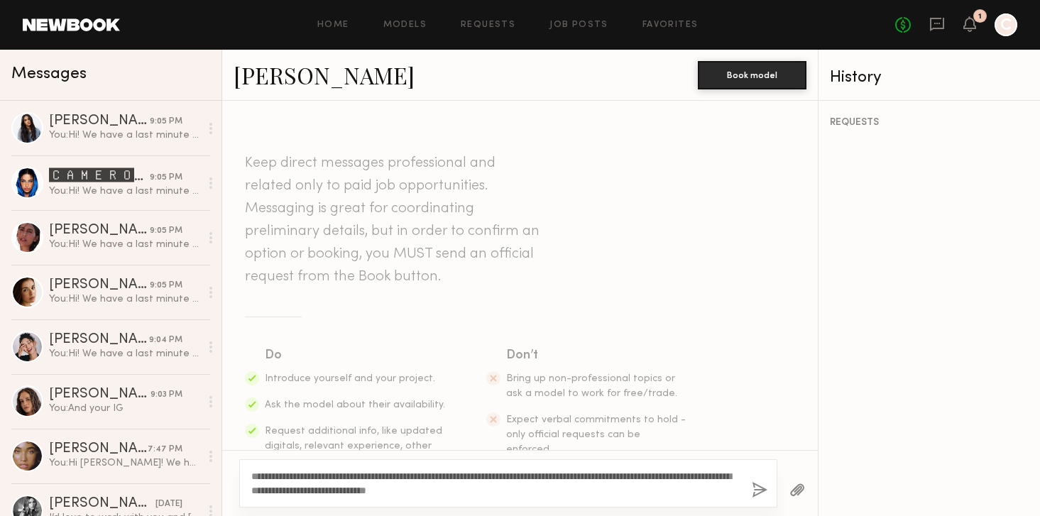
type textarea "**********"
click at [760, 482] on button "button" at bounding box center [760, 491] width 16 height 18
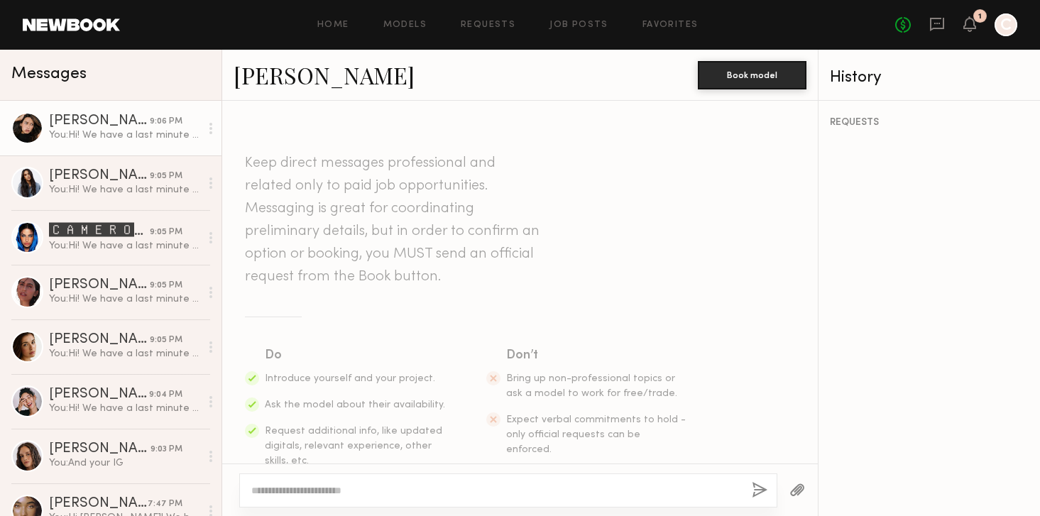
scroll to position [267, 0]
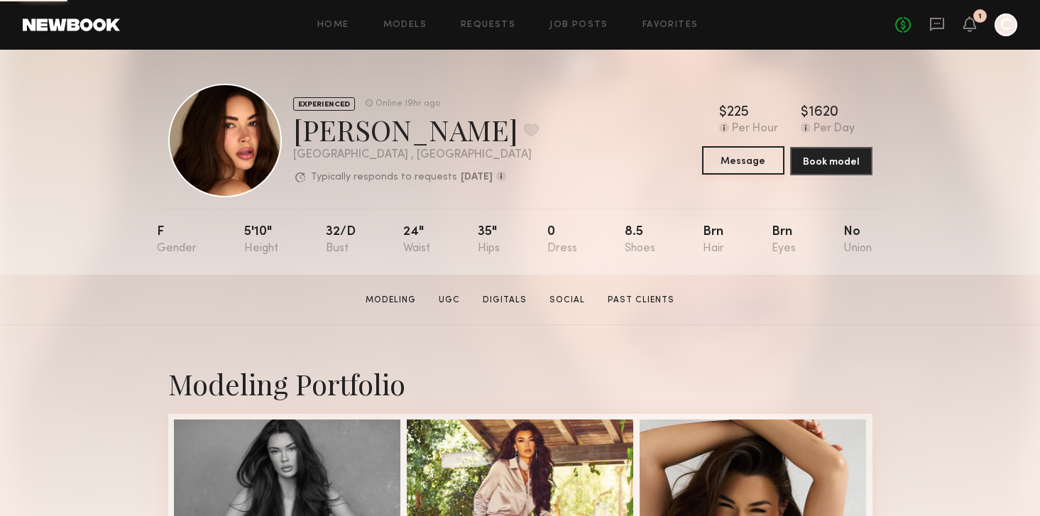
click at [734, 157] on button "Message" at bounding box center [743, 160] width 82 height 28
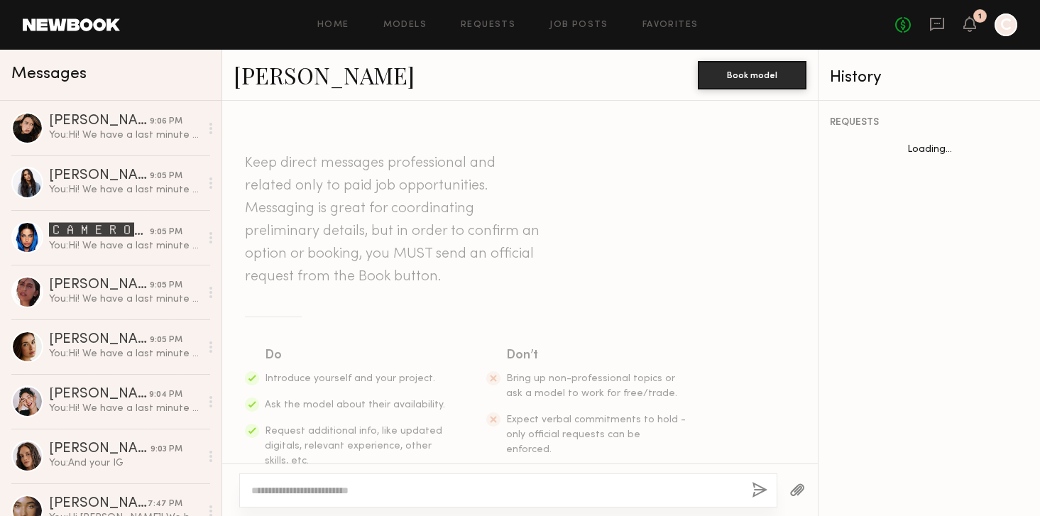
click at [419, 490] on textarea at bounding box center [495, 490] width 489 height 14
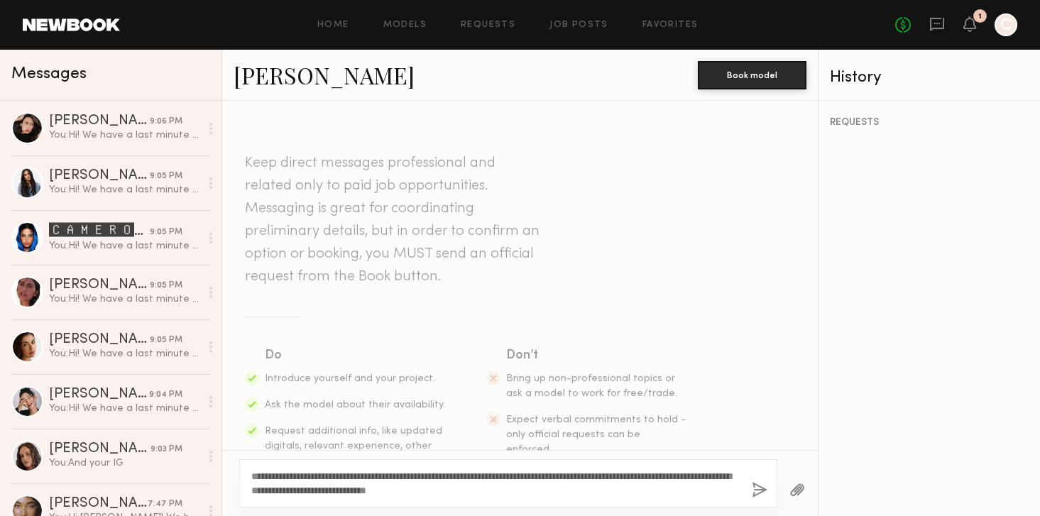
type textarea "**********"
click at [753, 491] on button "button" at bounding box center [760, 491] width 16 height 18
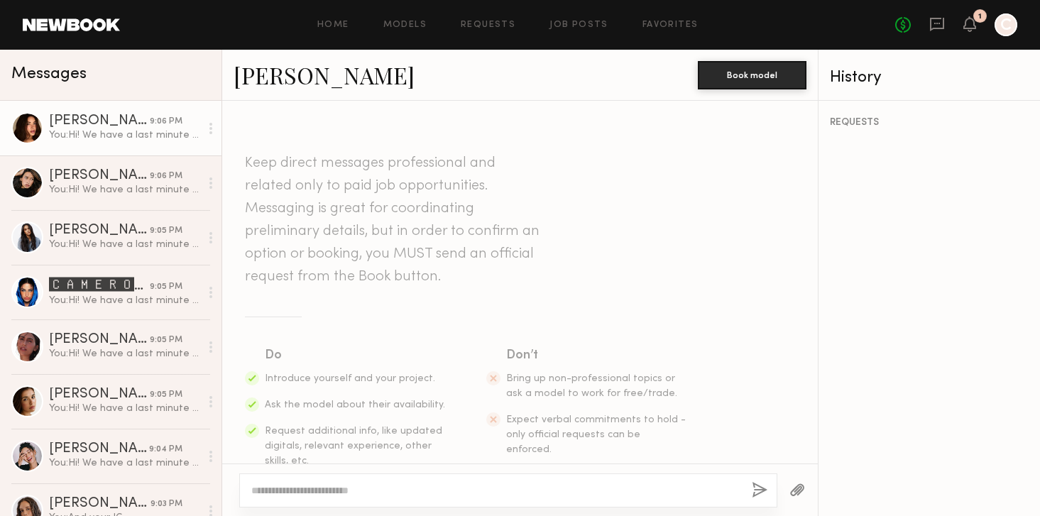
scroll to position [267, 0]
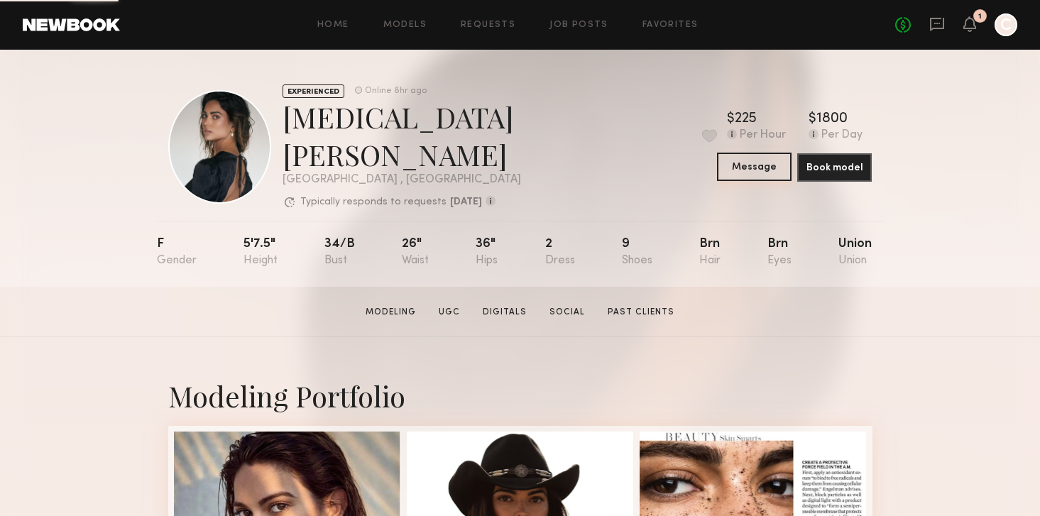
click at [761, 159] on button "Message" at bounding box center [754, 167] width 75 height 28
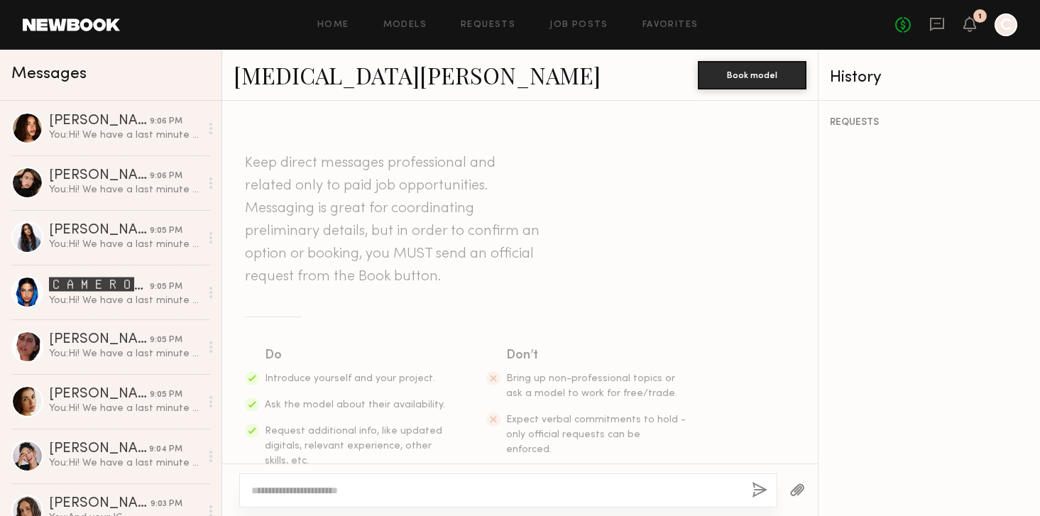
click at [395, 497] on textarea at bounding box center [495, 490] width 489 height 14
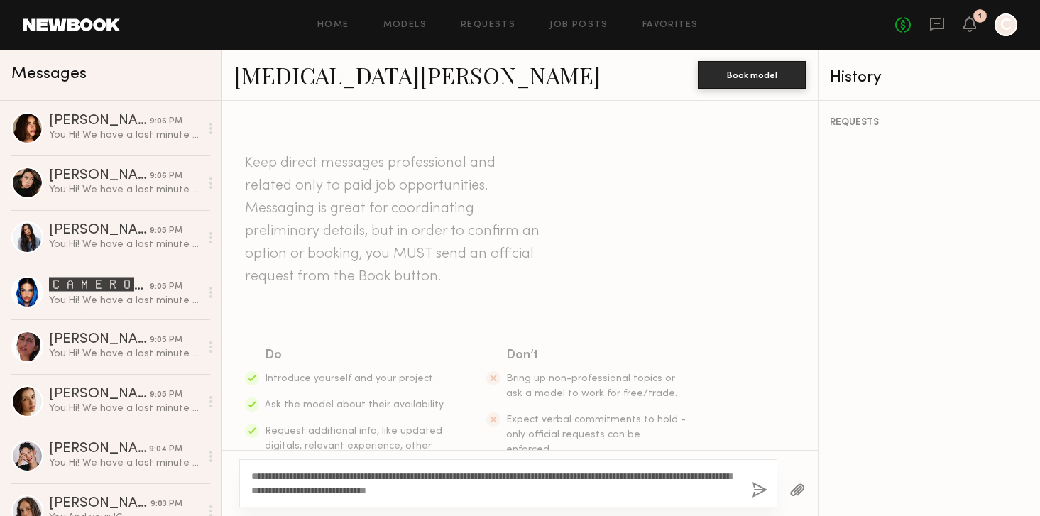
type textarea "**********"
click at [761, 486] on button "button" at bounding box center [760, 491] width 16 height 18
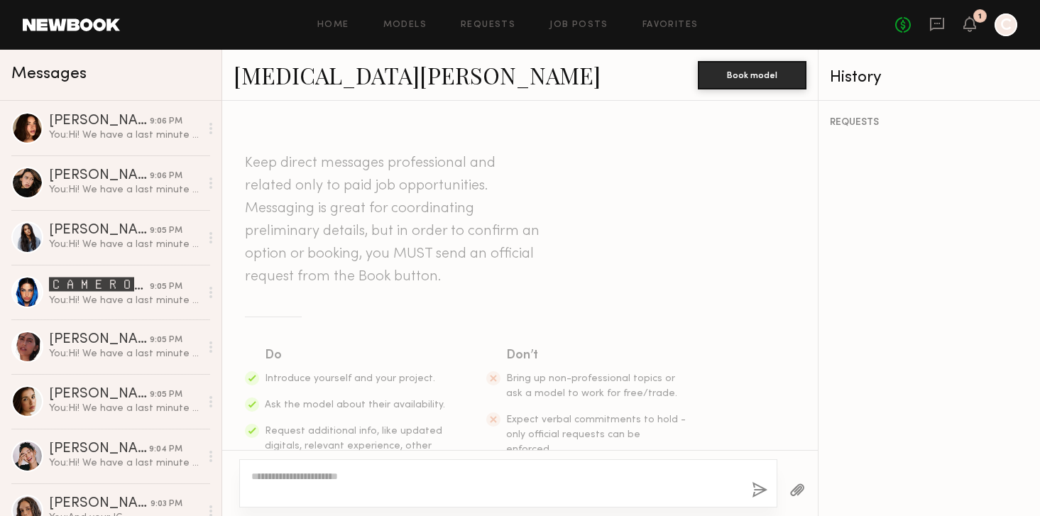
scroll to position [267, 0]
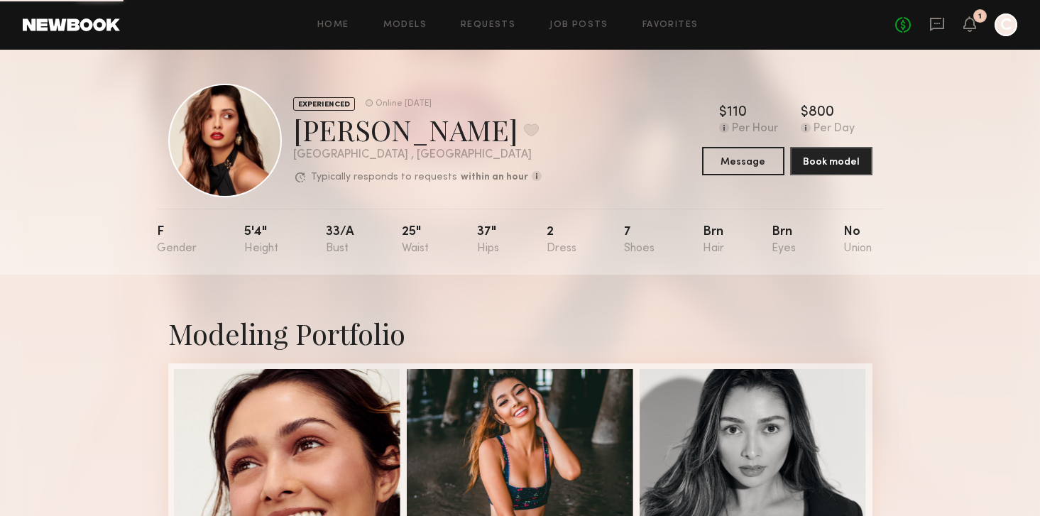
click at [732, 176] on div "EXPERIENCED Online [DATE] [PERSON_NAME] Favorite [GEOGRAPHIC_DATA] , [GEOGRAPHI…" at bounding box center [520, 141] width 704 height 114
click at [732, 157] on button "Message" at bounding box center [743, 160] width 82 height 28
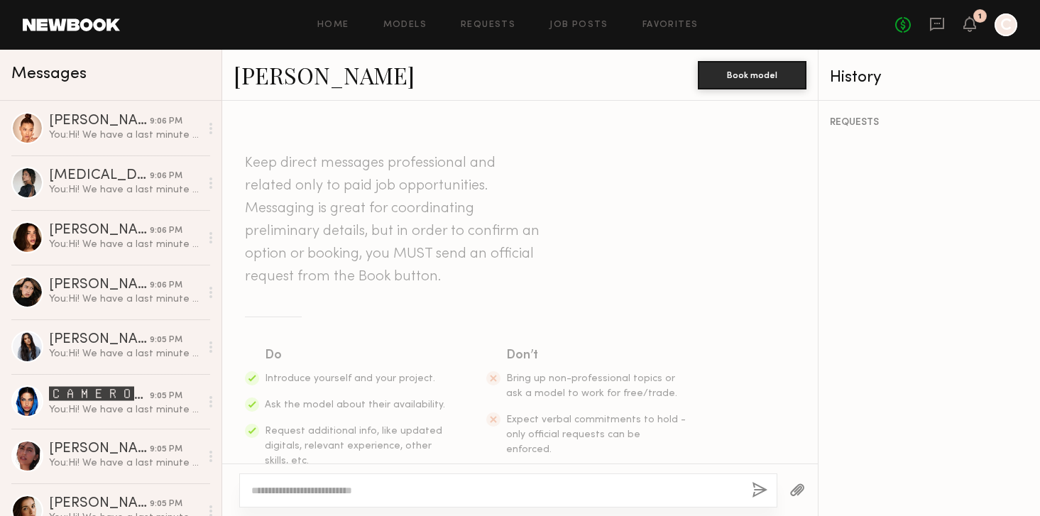
click at [388, 489] on textarea at bounding box center [495, 490] width 489 height 14
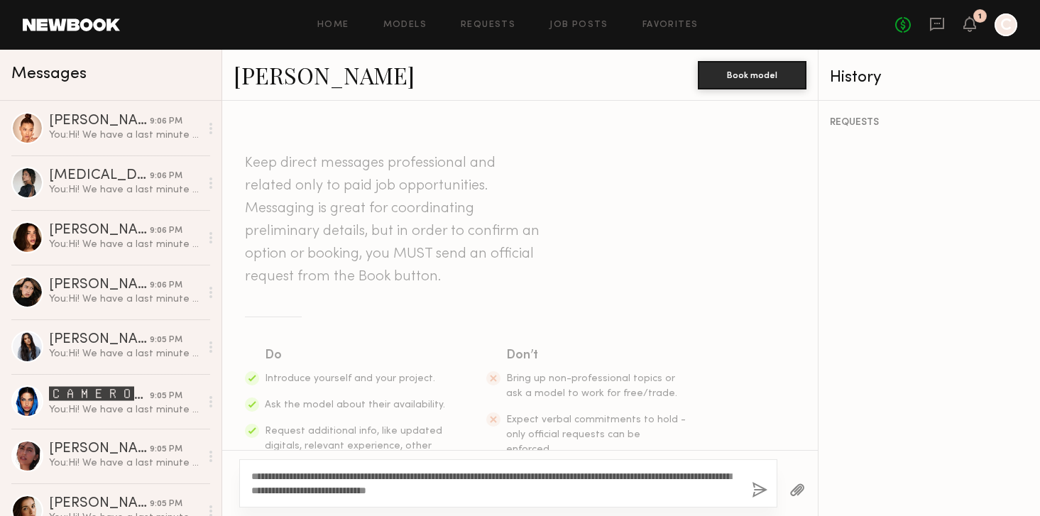
type textarea "**********"
click at [759, 496] on button "button" at bounding box center [760, 491] width 16 height 18
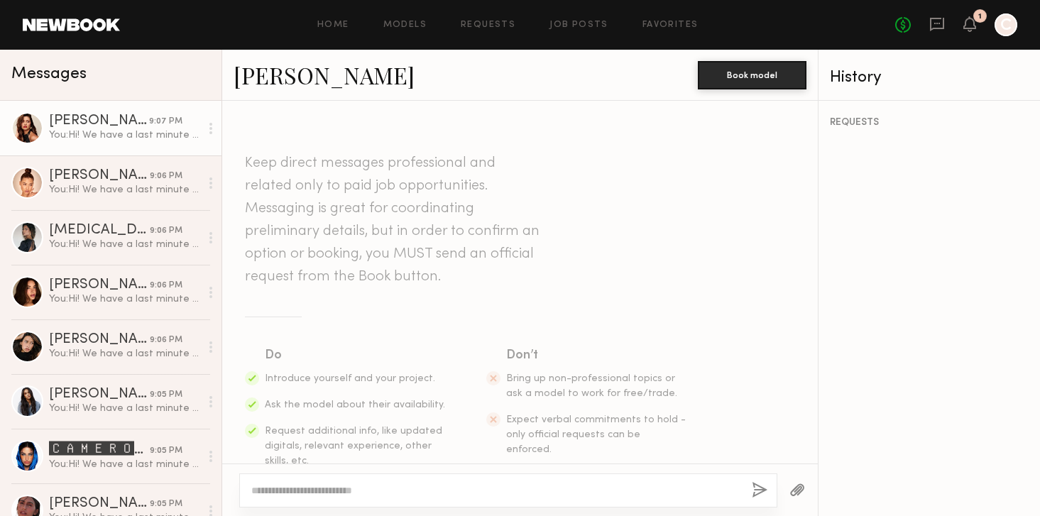
scroll to position [267, 0]
